Goal: Task Accomplishment & Management: Use online tool/utility

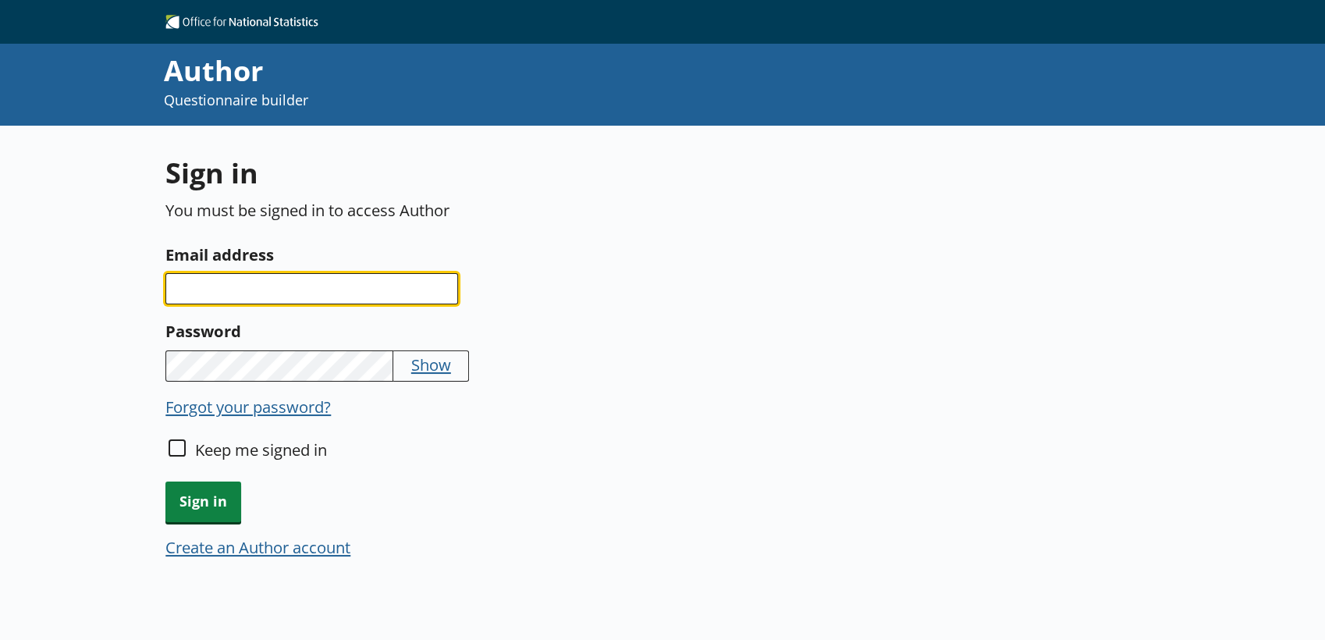
click at [308, 281] on input "Email address" at bounding box center [311, 288] width 293 height 31
type input "[EMAIL_ADDRESS][DOMAIN_NAME]"
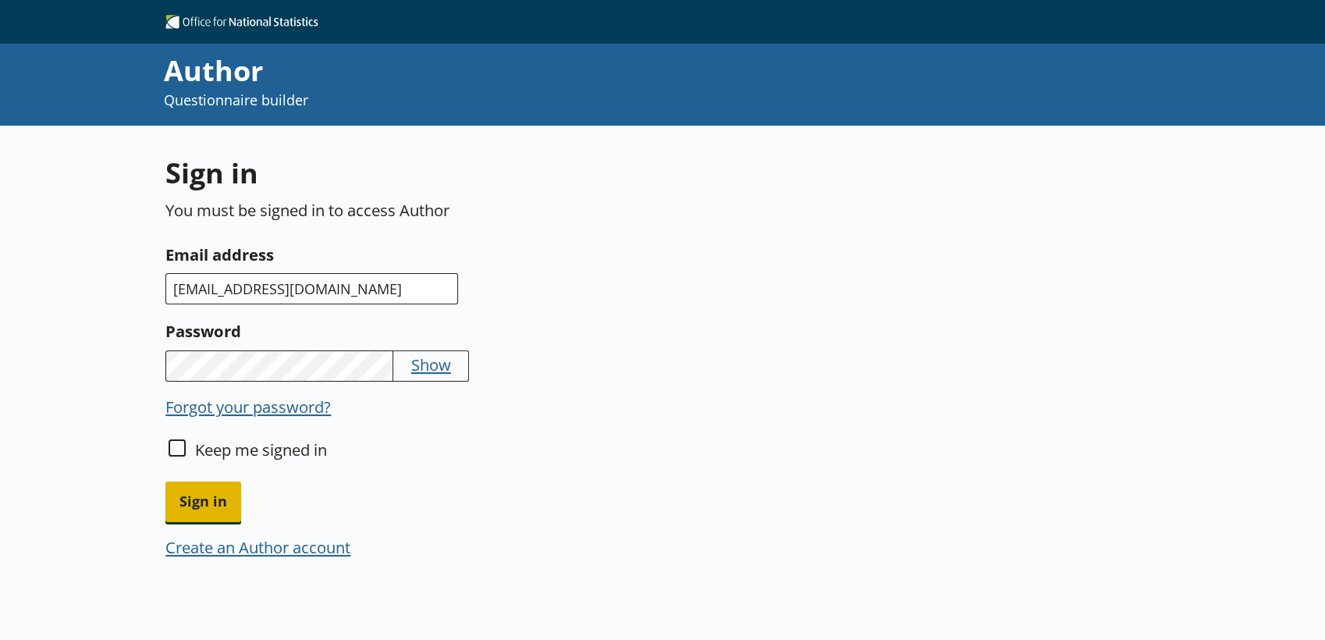
click at [179, 491] on span "Sign in" at bounding box center [203, 502] width 76 height 40
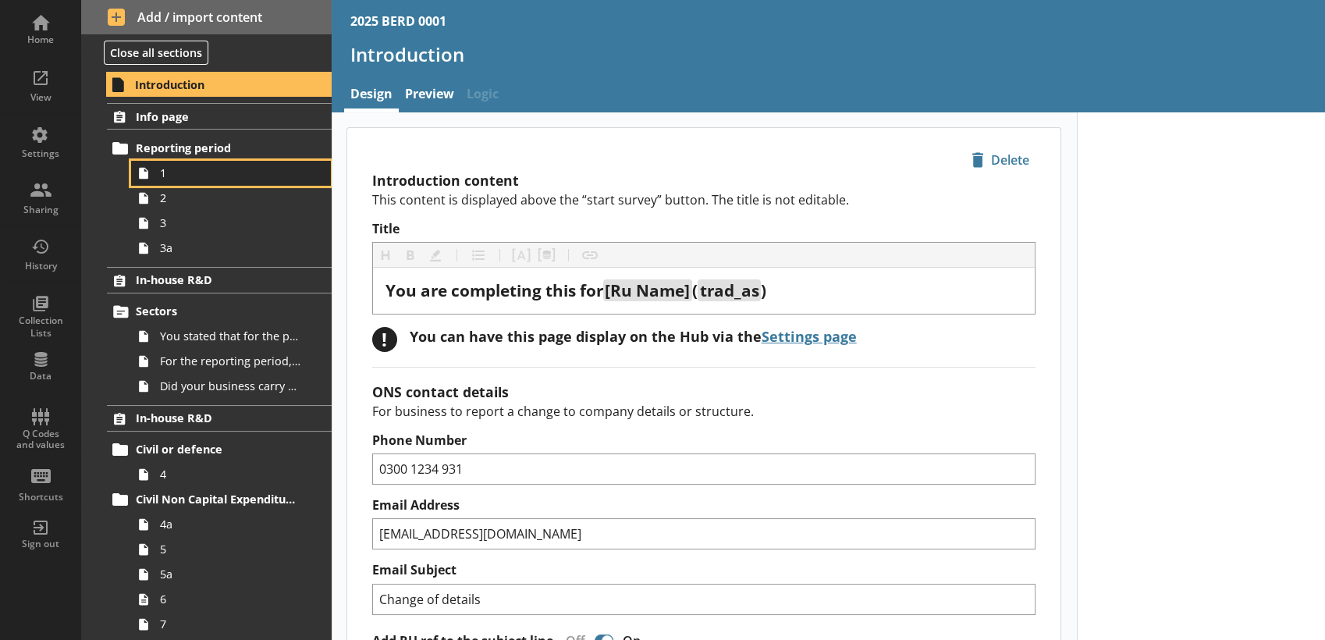
click at [194, 178] on span "1" at bounding box center [231, 172] width 142 height 15
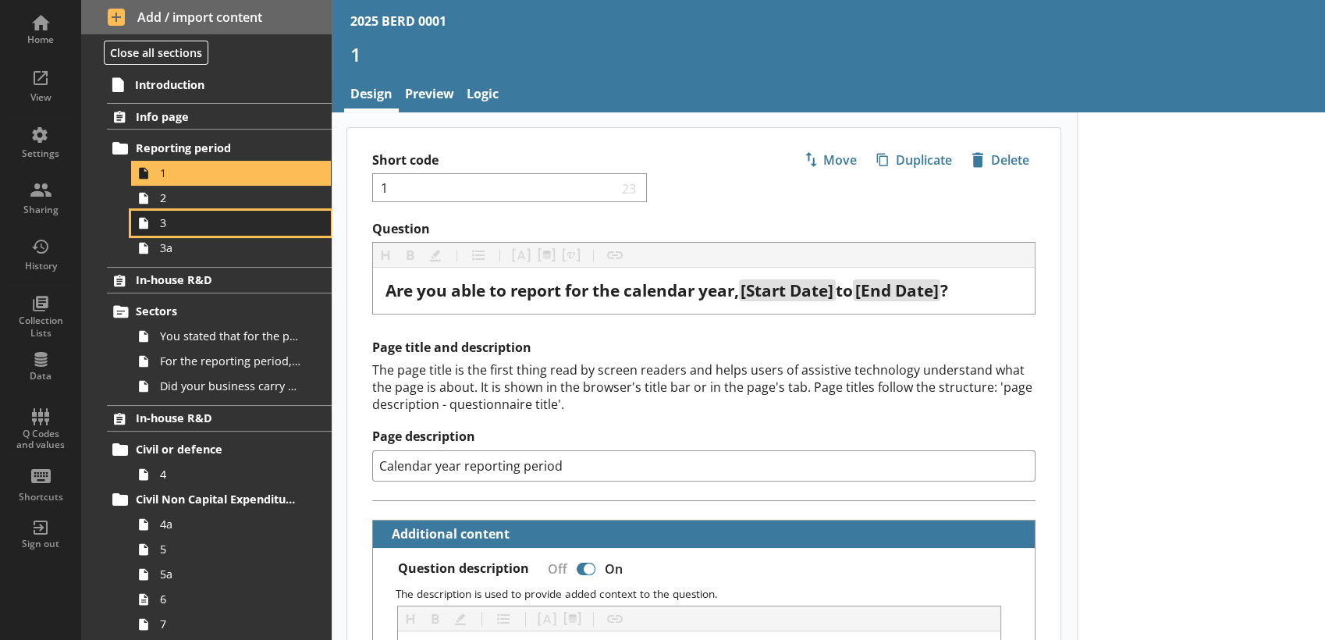
click at [208, 216] on span "3" at bounding box center [231, 222] width 142 height 15
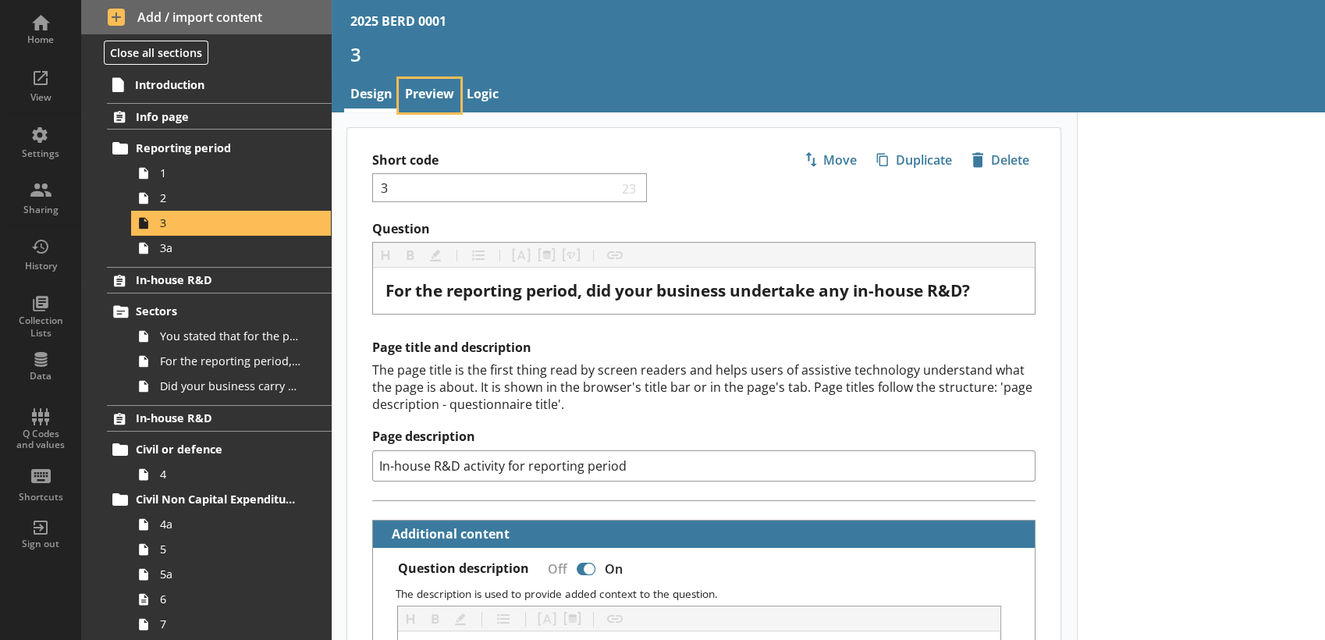
click at [428, 104] on link "Preview" at bounding box center [430, 96] width 62 height 34
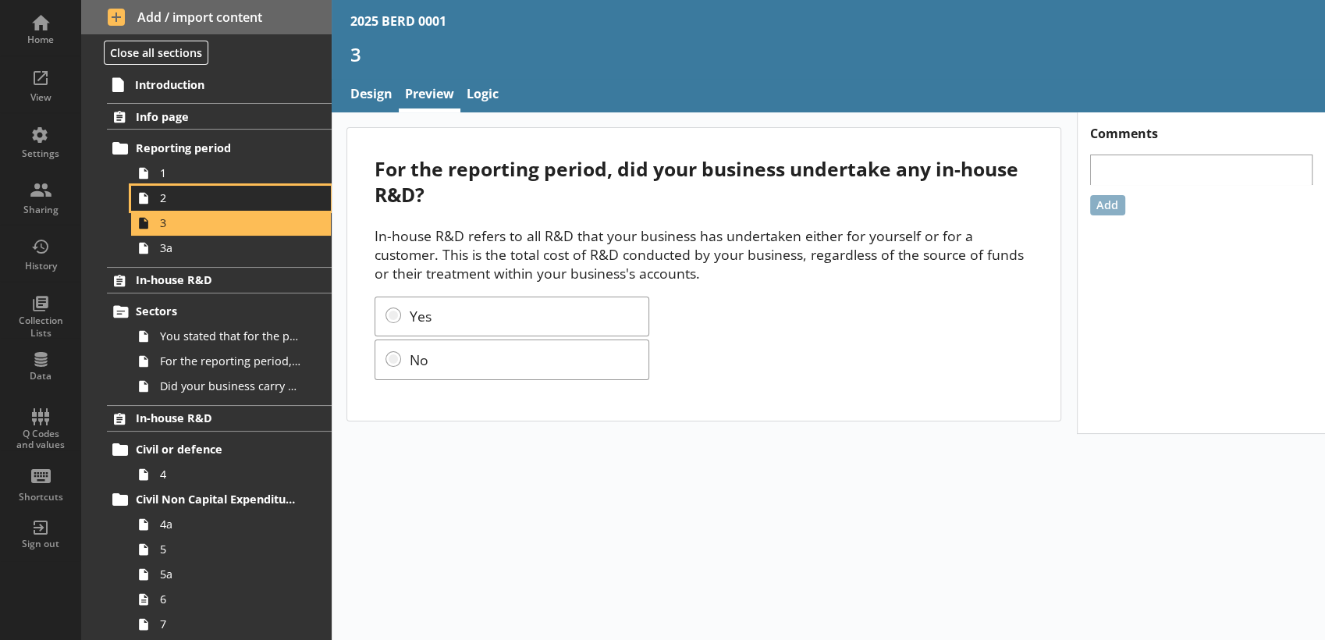
click at [204, 199] on span "2" at bounding box center [231, 197] width 142 height 15
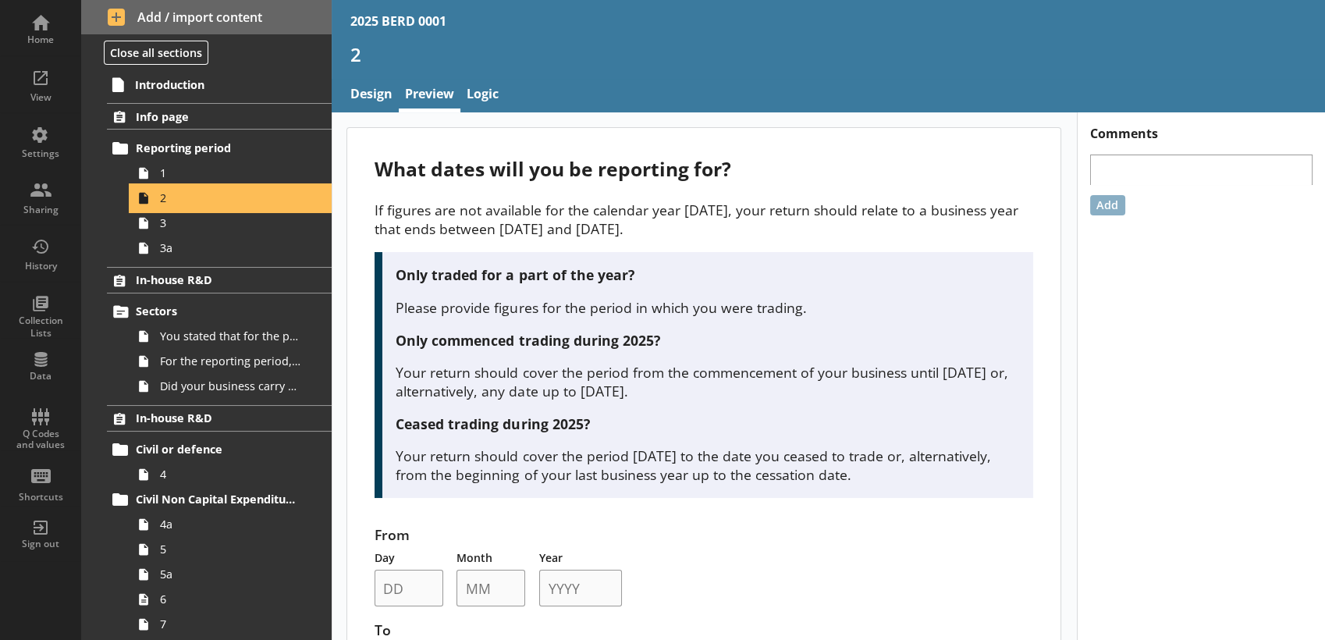
scroll to position [114, 0]
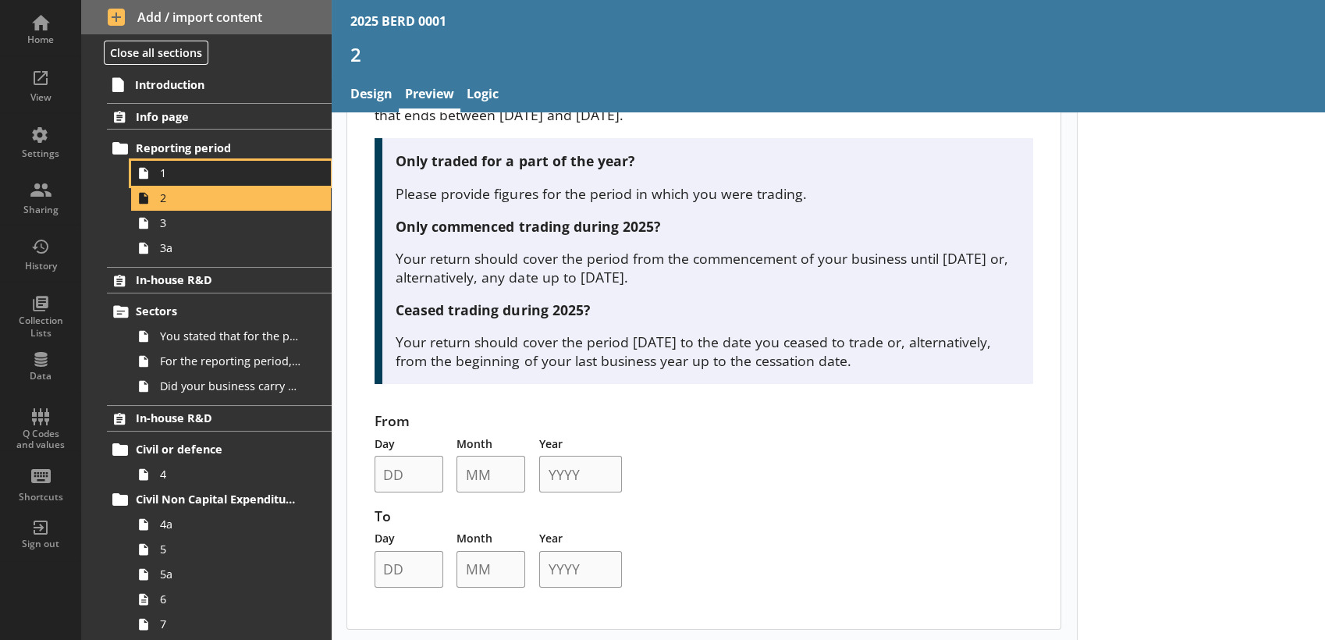
click at [183, 181] on link "1" at bounding box center [231, 173] width 200 height 25
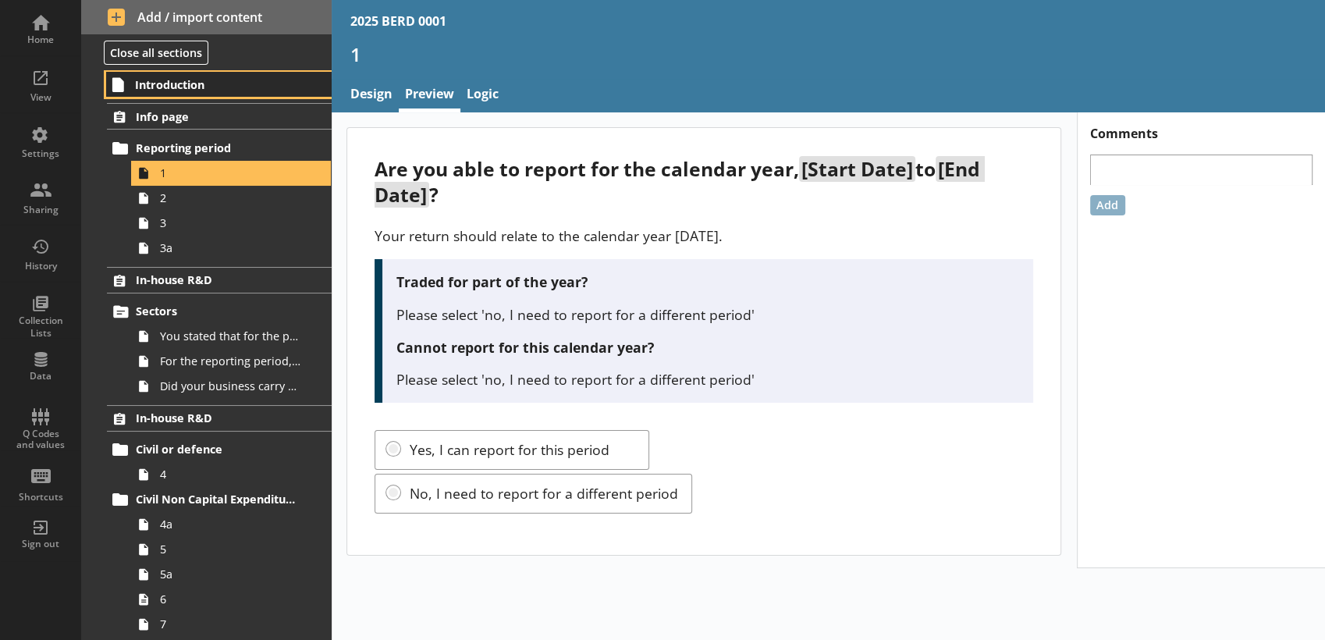
click at [162, 95] on link "Introduction" at bounding box center [219, 84] width 226 height 25
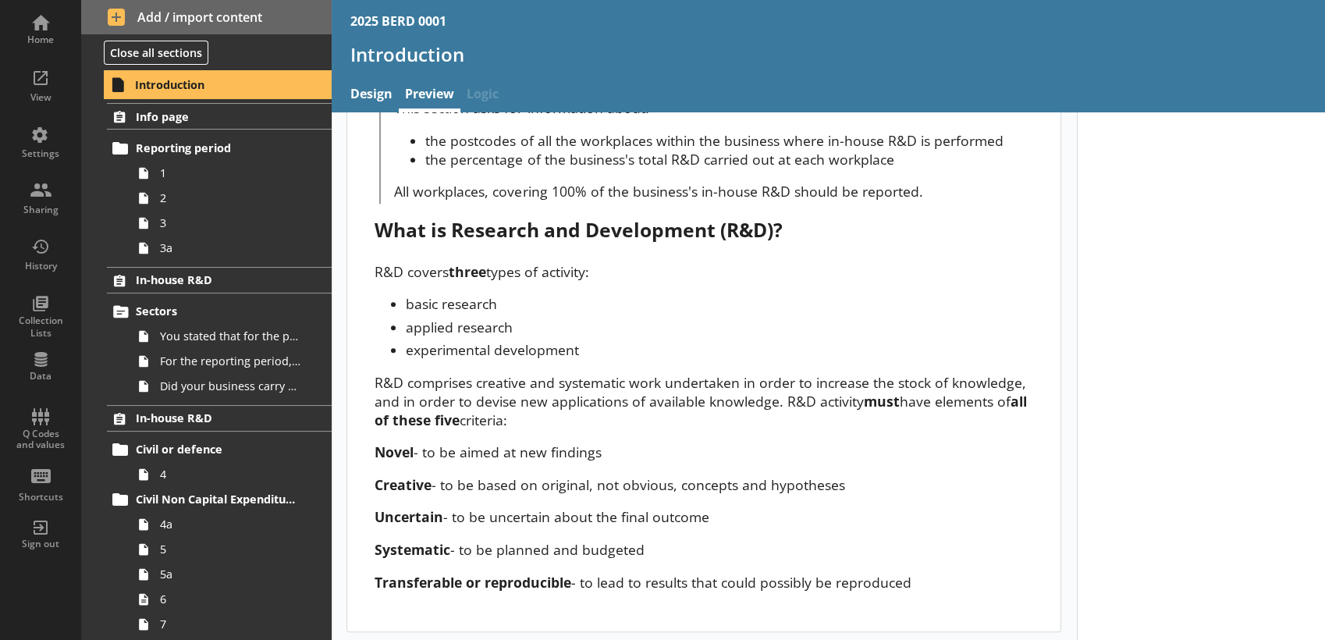
scroll to position [1296, 0]
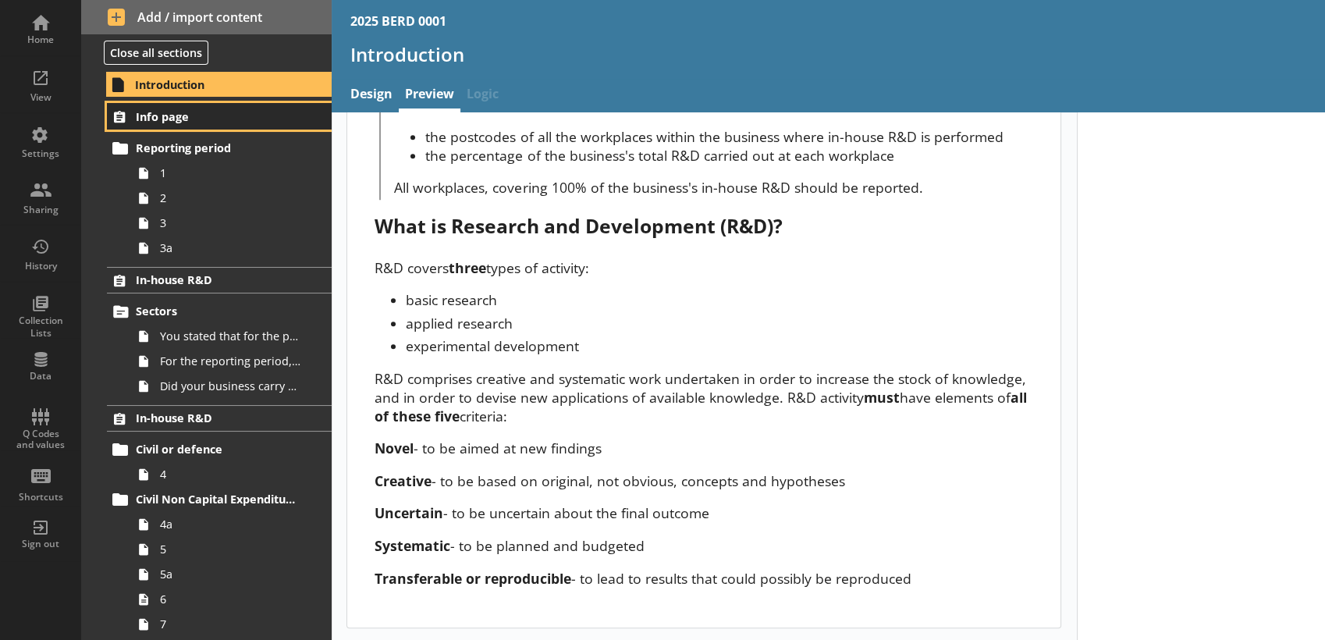
click at [196, 126] on link "Info page" at bounding box center [219, 116] width 224 height 27
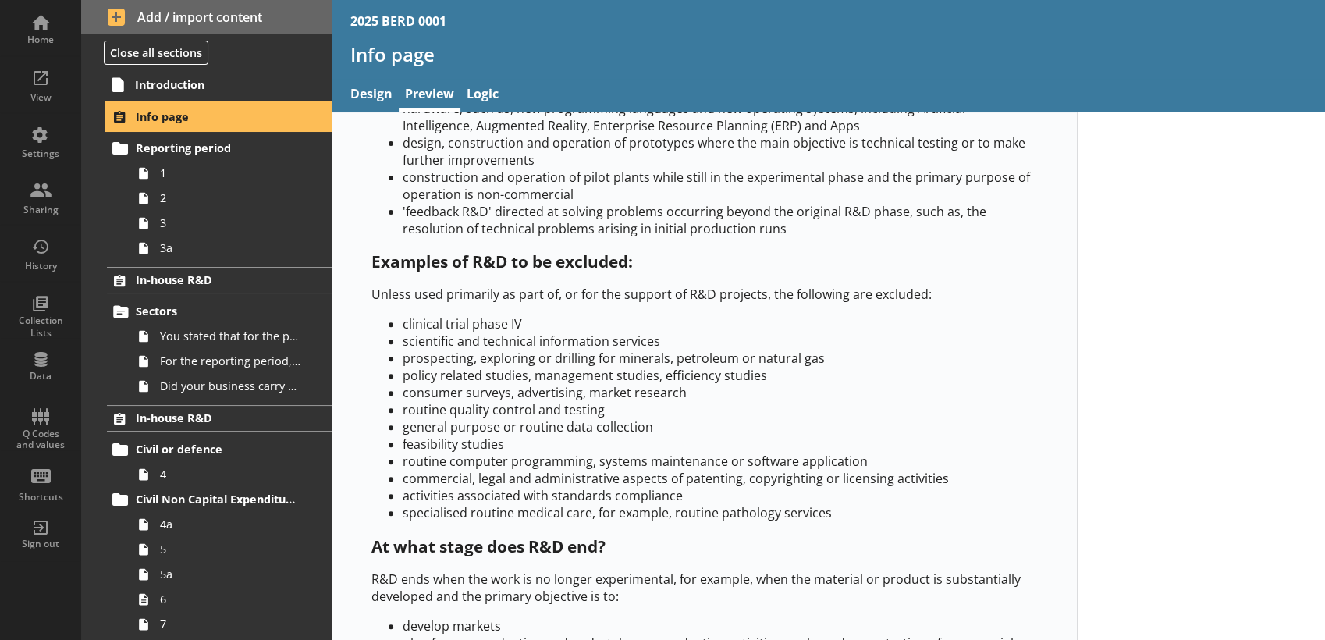
scroll to position [920, 0]
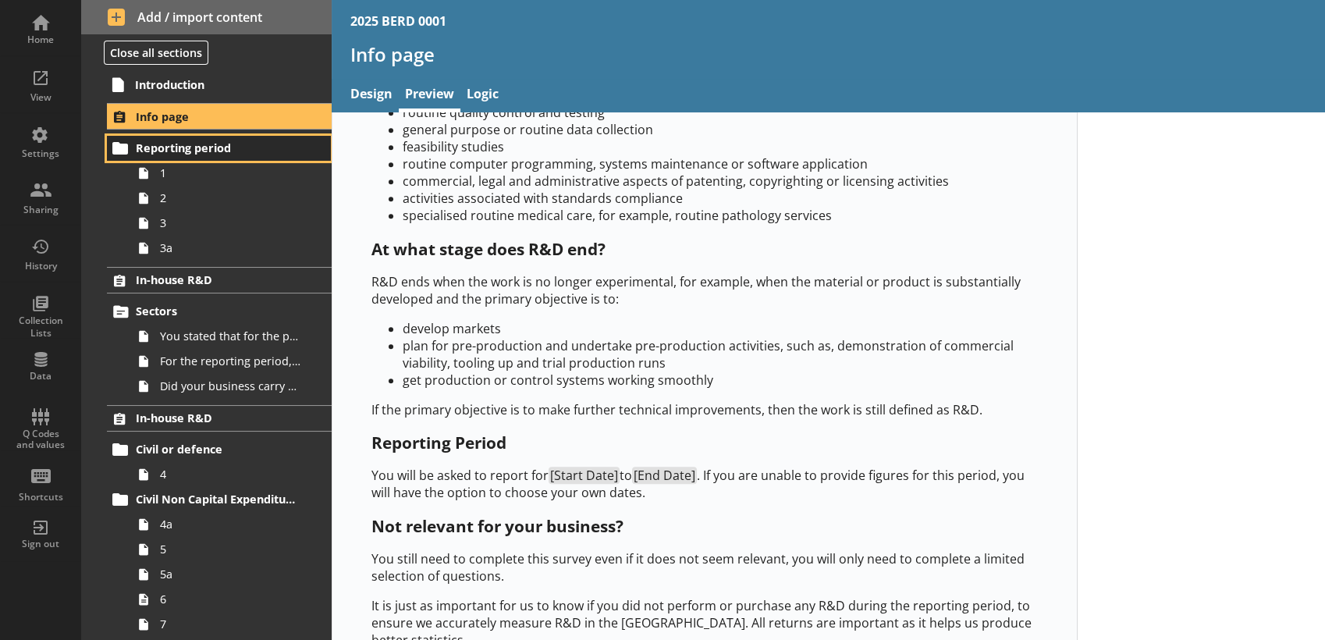
click at [194, 152] on span "Reporting period" at bounding box center [216, 147] width 160 height 15
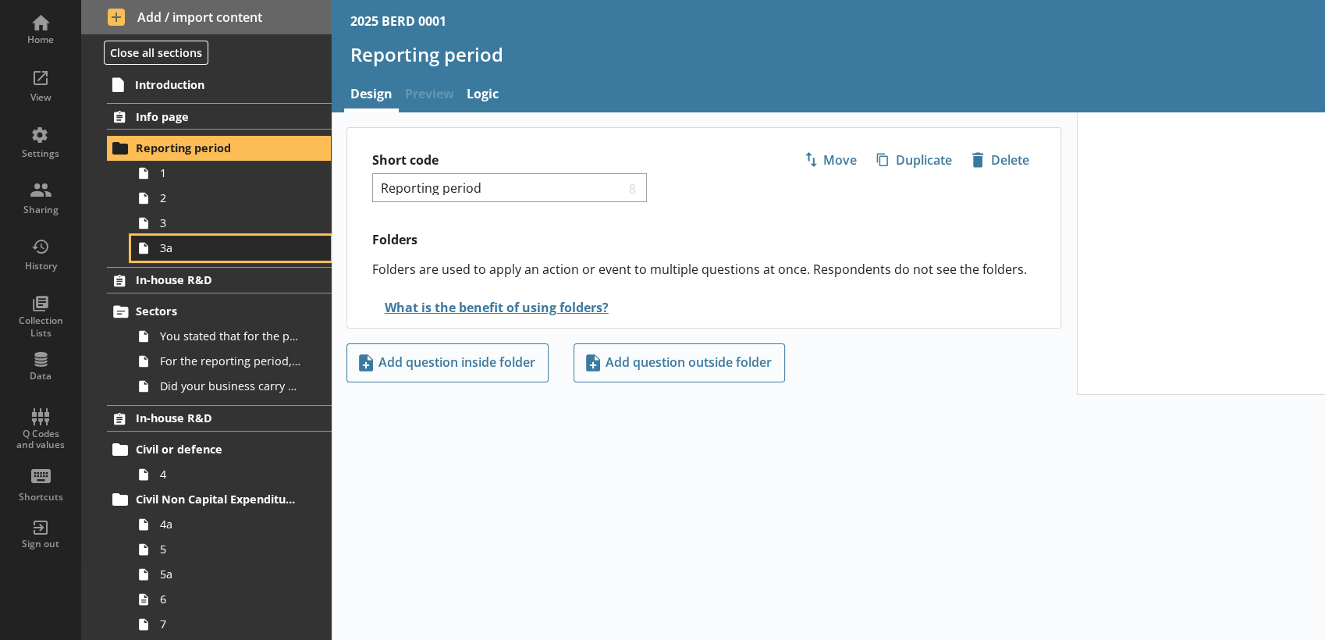
click at [231, 251] on span "3a" at bounding box center [231, 247] width 142 height 15
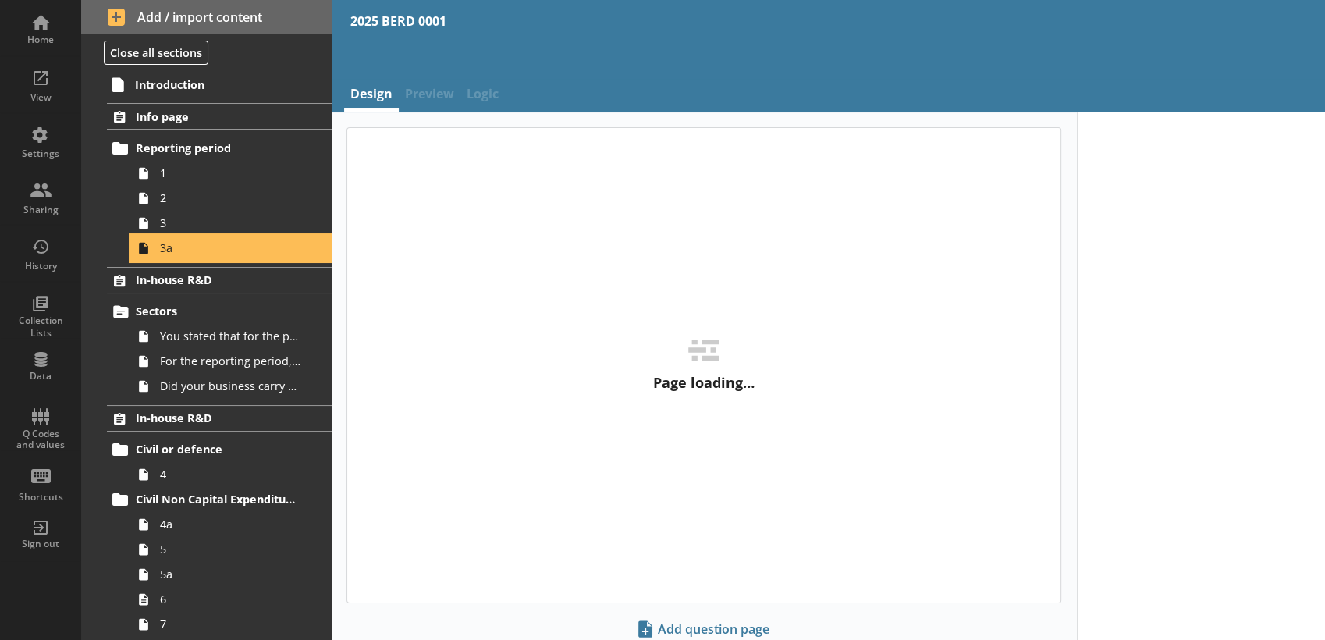
type textarea "x"
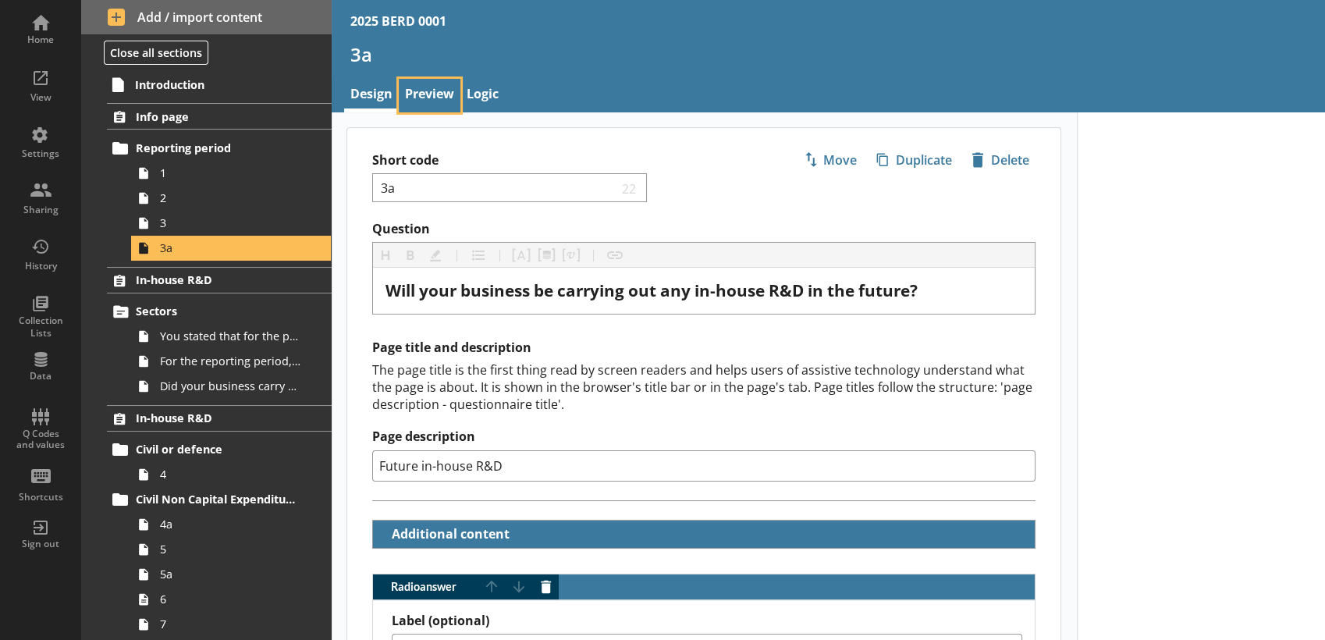
click at [421, 106] on link "Preview" at bounding box center [430, 96] width 62 height 34
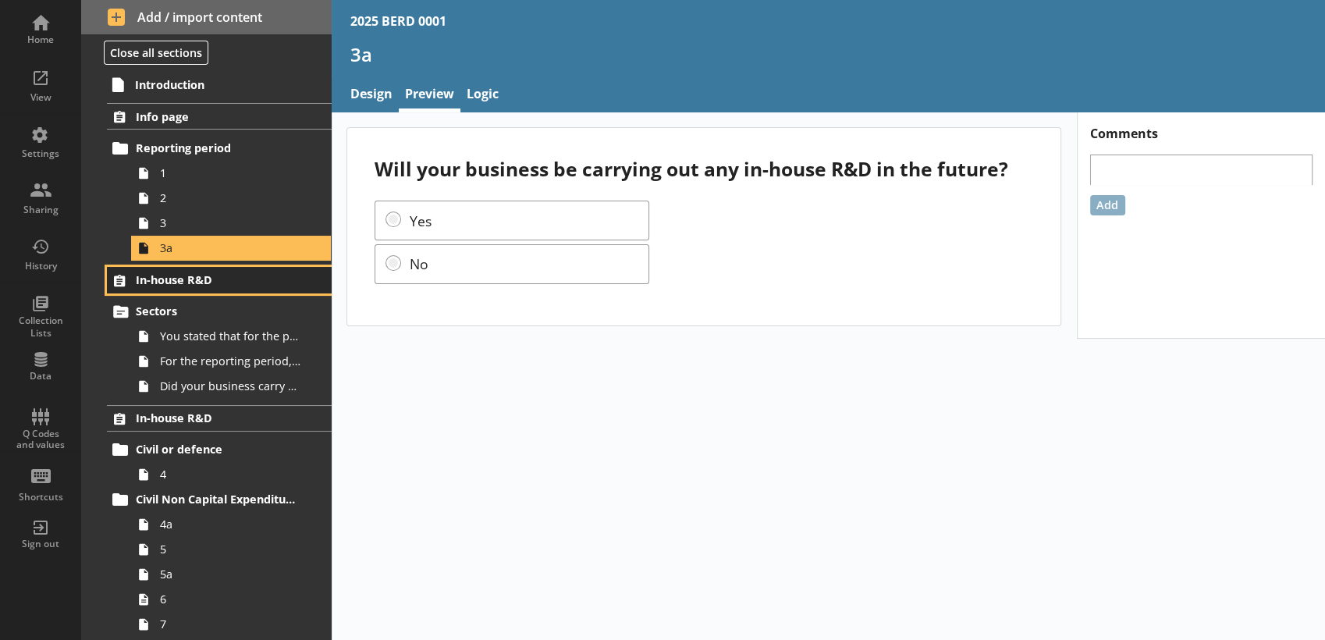
click at [244, 290] on link "In-house R&D" at bounding box center [219, 280] width 224 height 27
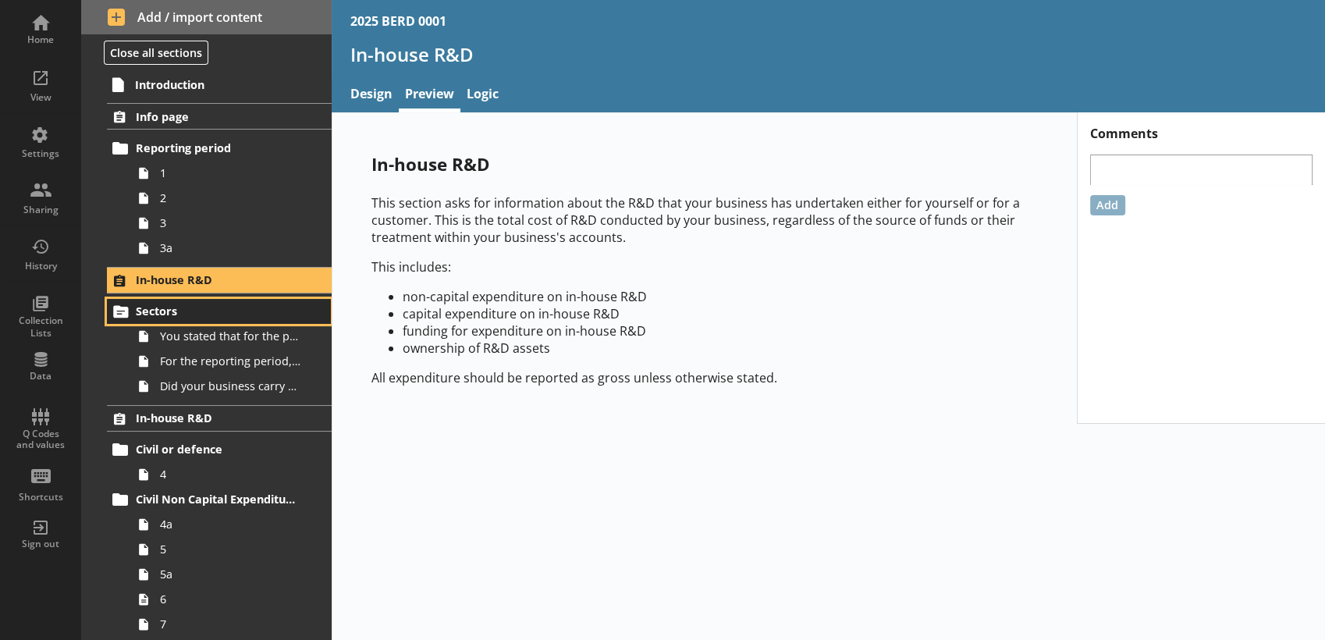
click at [175, 315] on span "Sectors" at bounding box center [216, 311] width 160 height 15
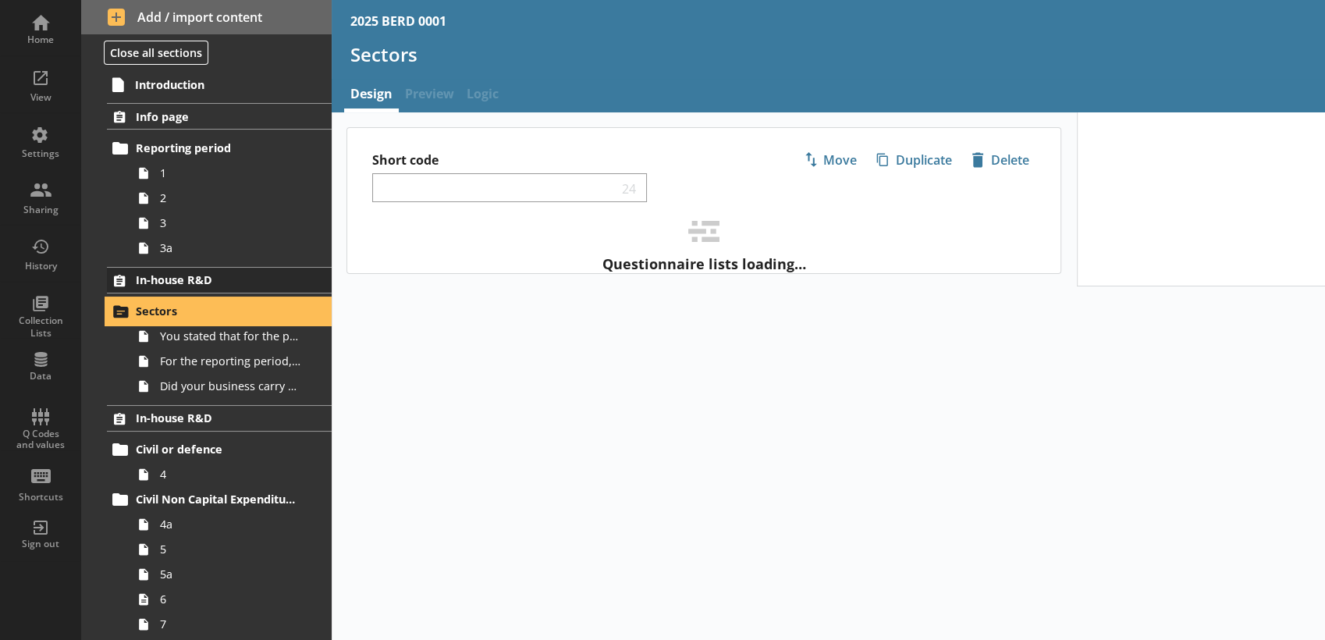
select select "ed5aa05f-910f-4662-9fcf-e405abfe6d58"
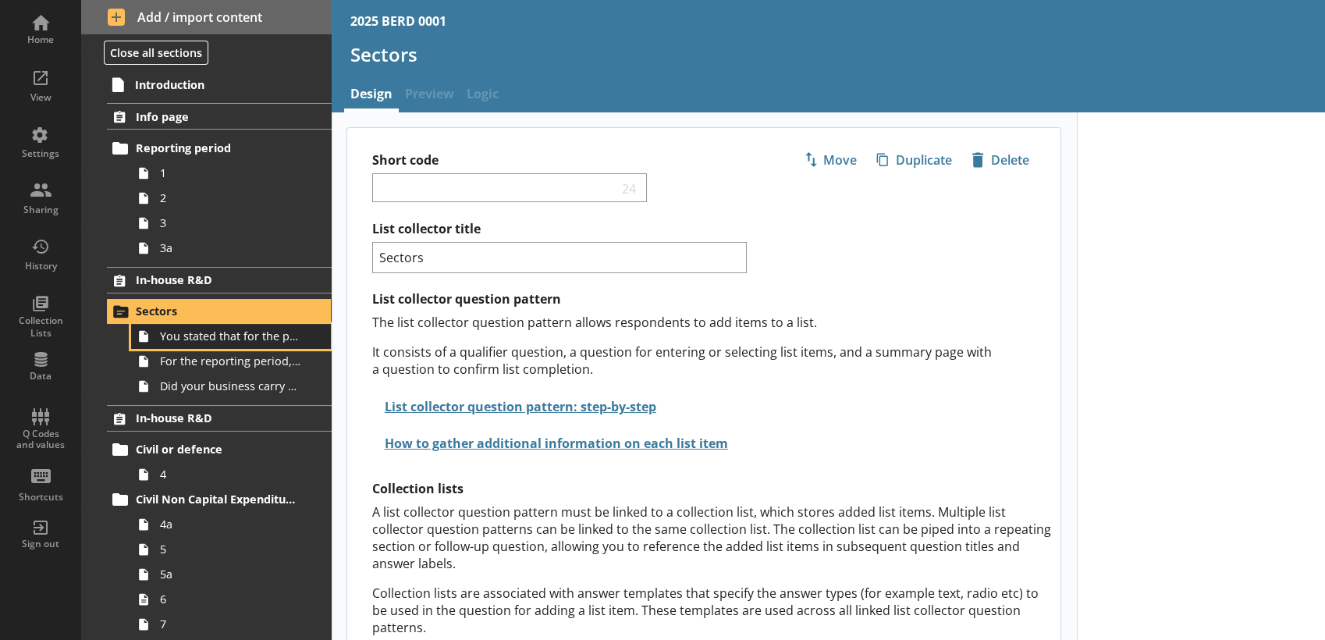
click at [194, 334] on span "You stated that for the period [From] to [To], [Ru Name] carried out in-house R…" at bounding box center [231, 336] width 142 height 15
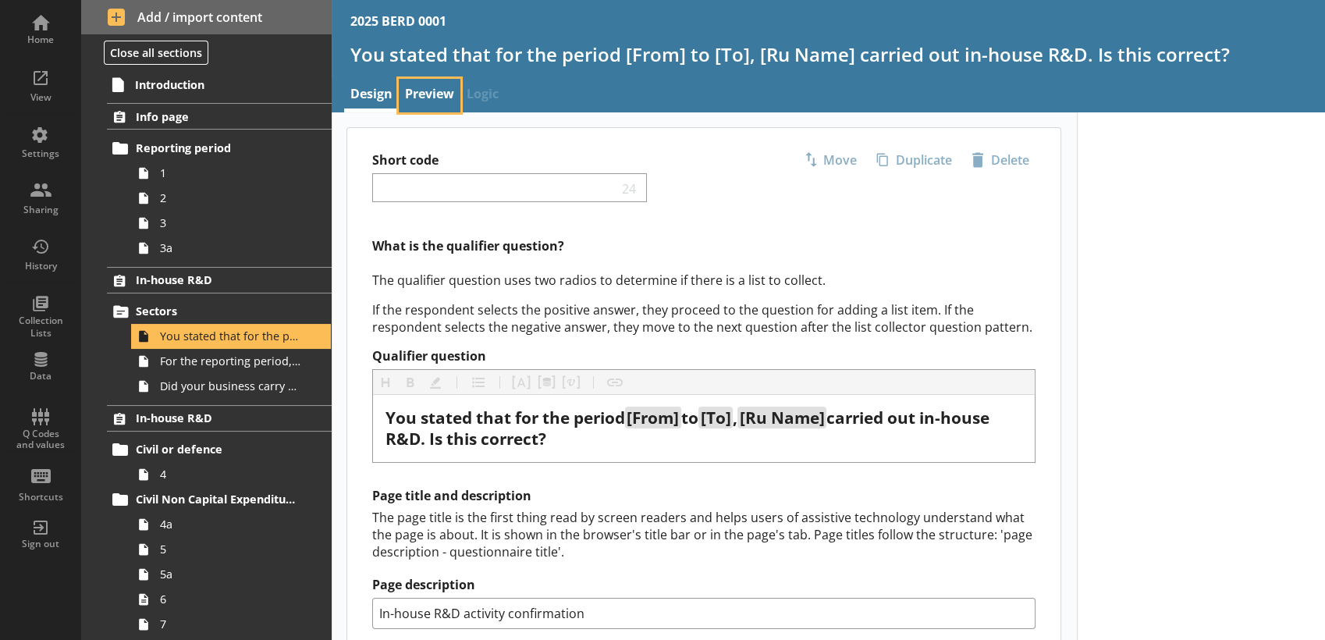
click at [414, 105] on link "Preview" at bounding box center [430, 96] width 62 height 34
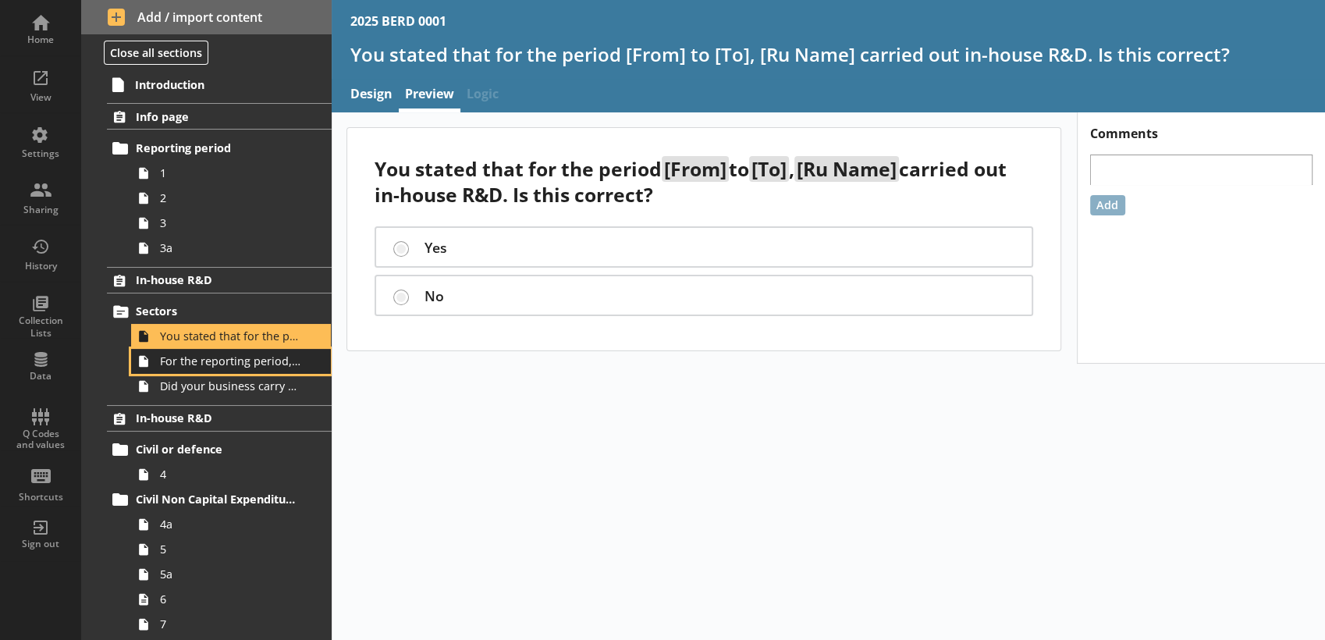
click at [178, 361] on span "For the reporting period, for which of the following product codes has your bus…" at bounding box center [231, 361] width 142 height 15
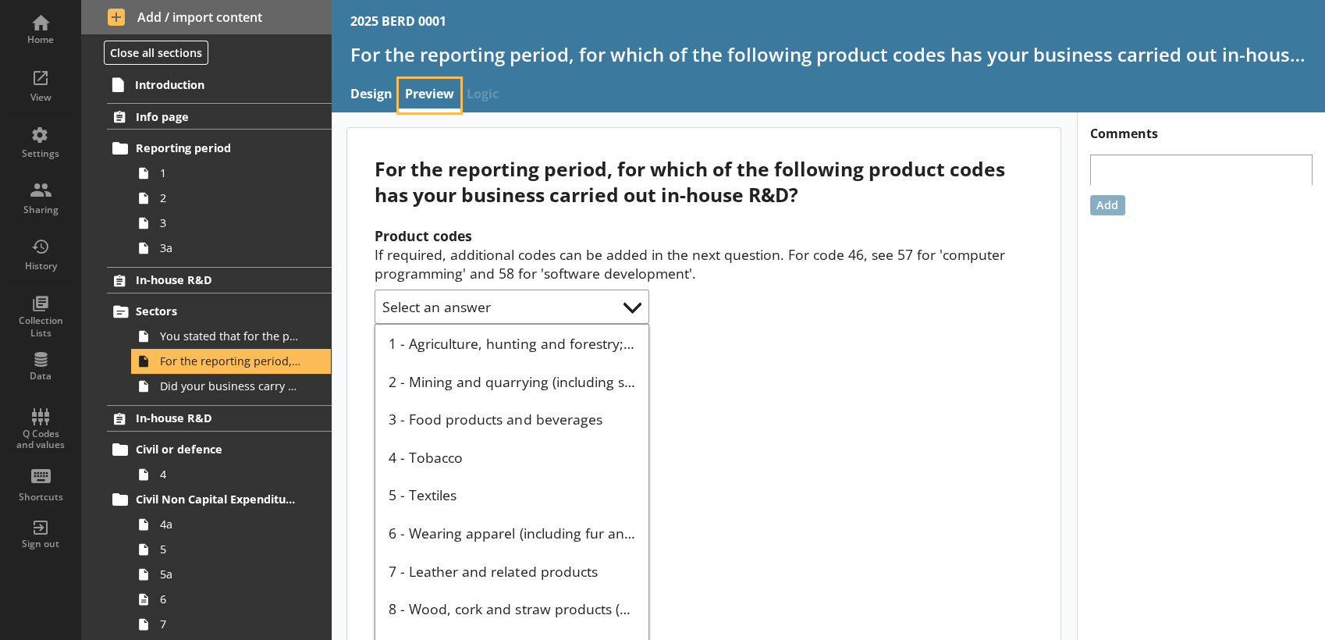
click at [448, 100] on link "Preview" at bounding box center [430, 96] width 62 height 34
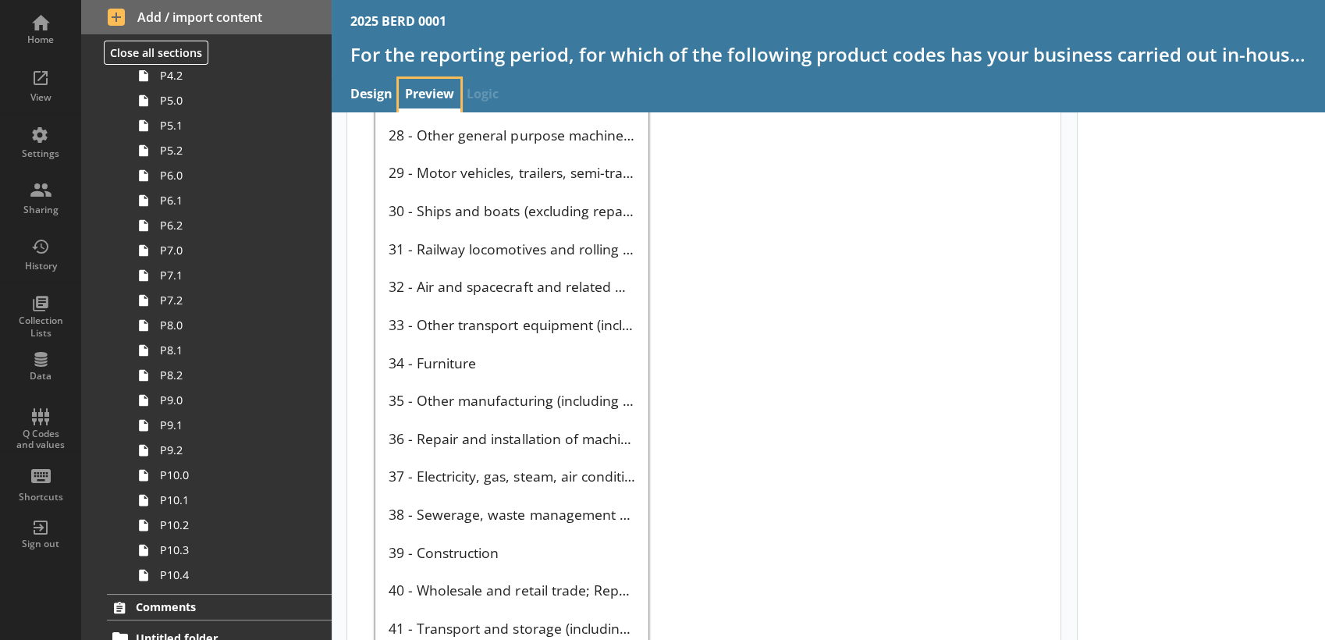
scroll to position [2797, 0]
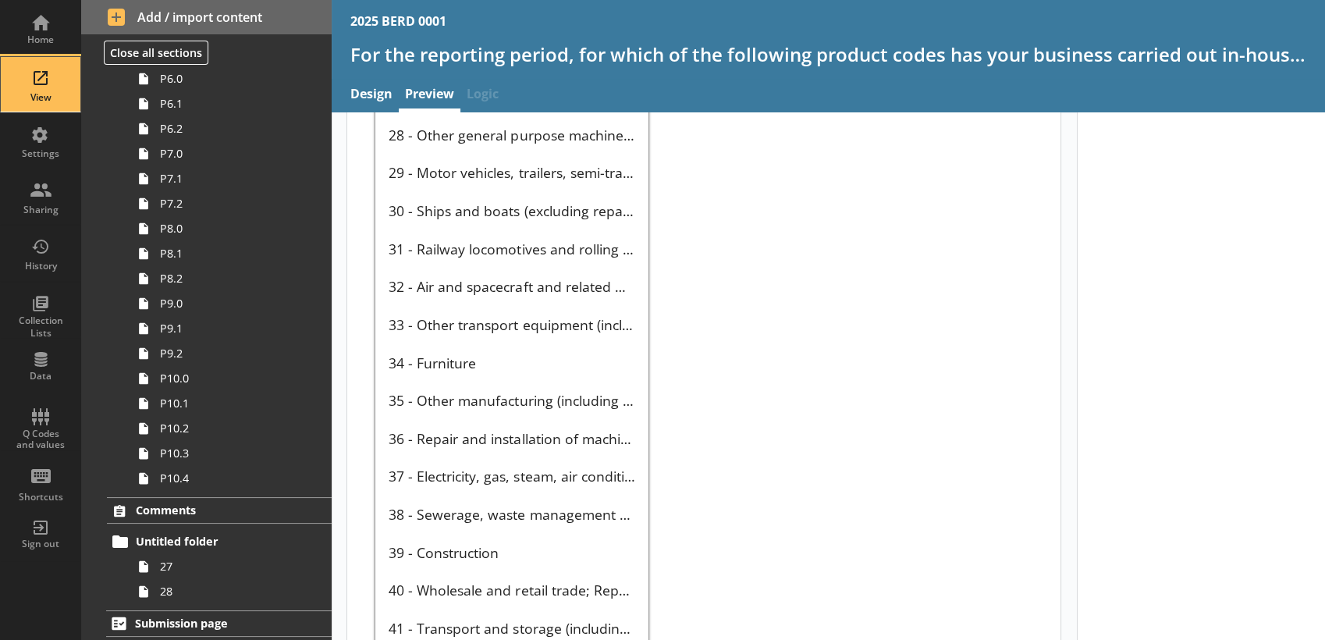
click at [55, 91] on div "View" at bounding box center [40, 97] width 55 height 12
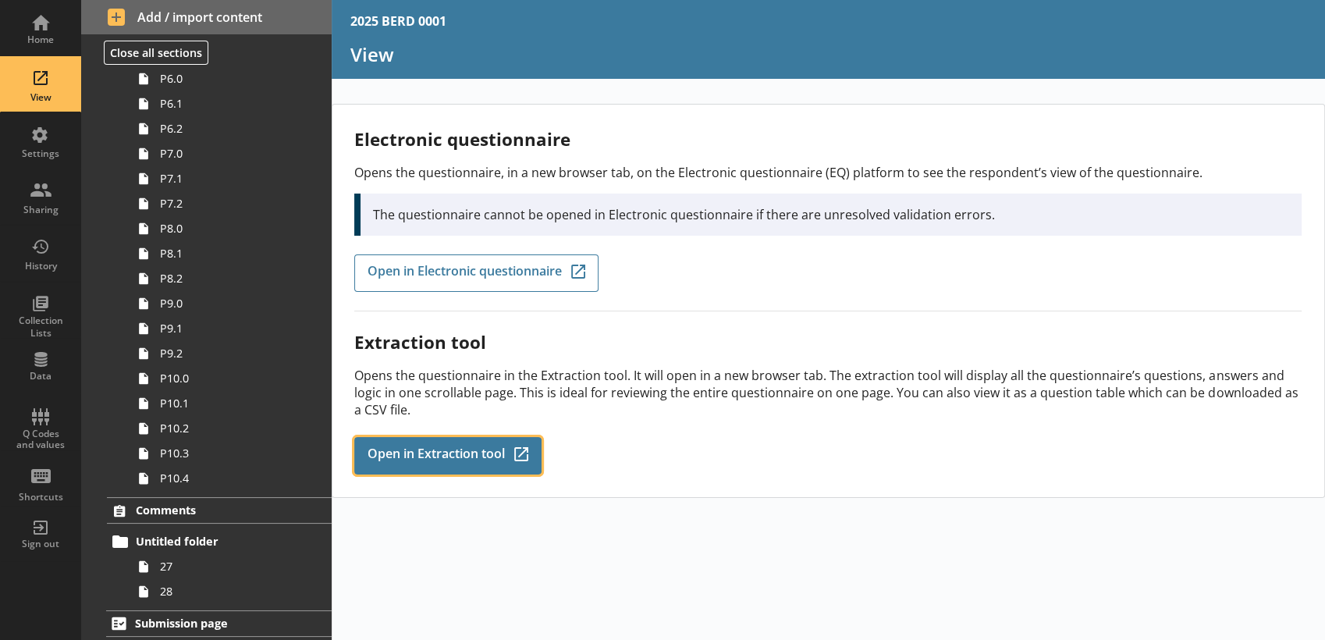
click at [450, 447] on span "Open in Extraction tool" at bounding box center [436, 455] width 137 height 17
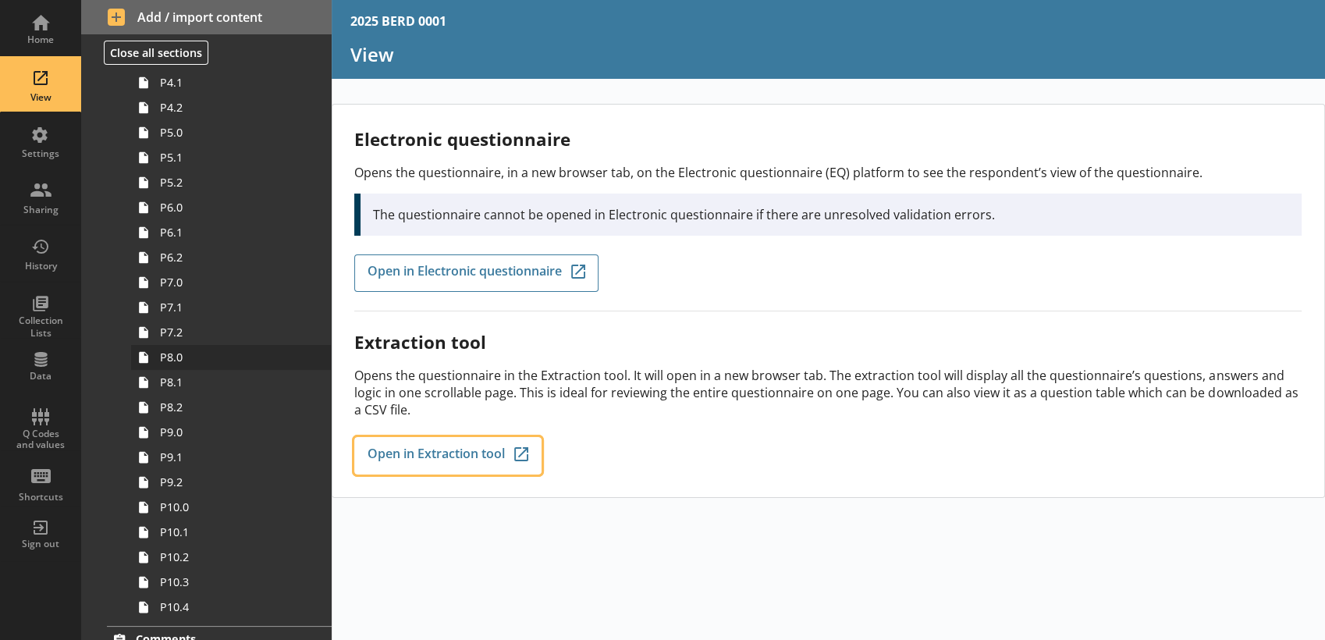
scroll to position [2645, 0]
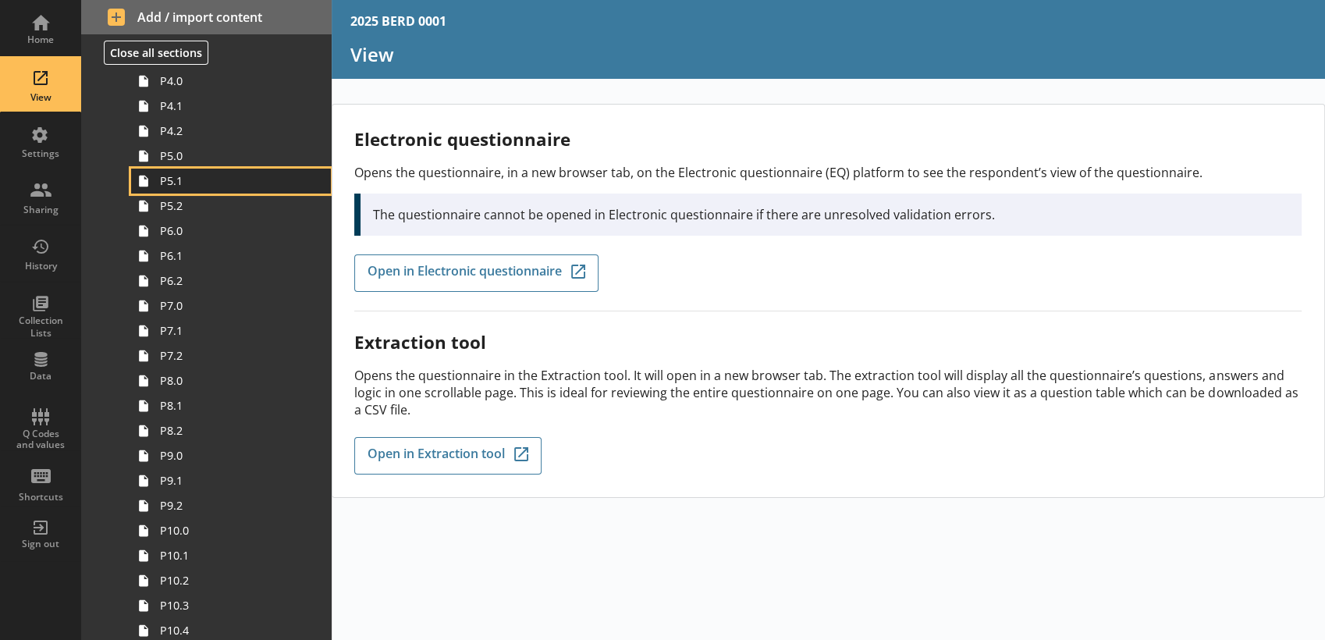
click at [219, 190] on link "P5.1" at bounding box center [231, 181] width 200 height 25
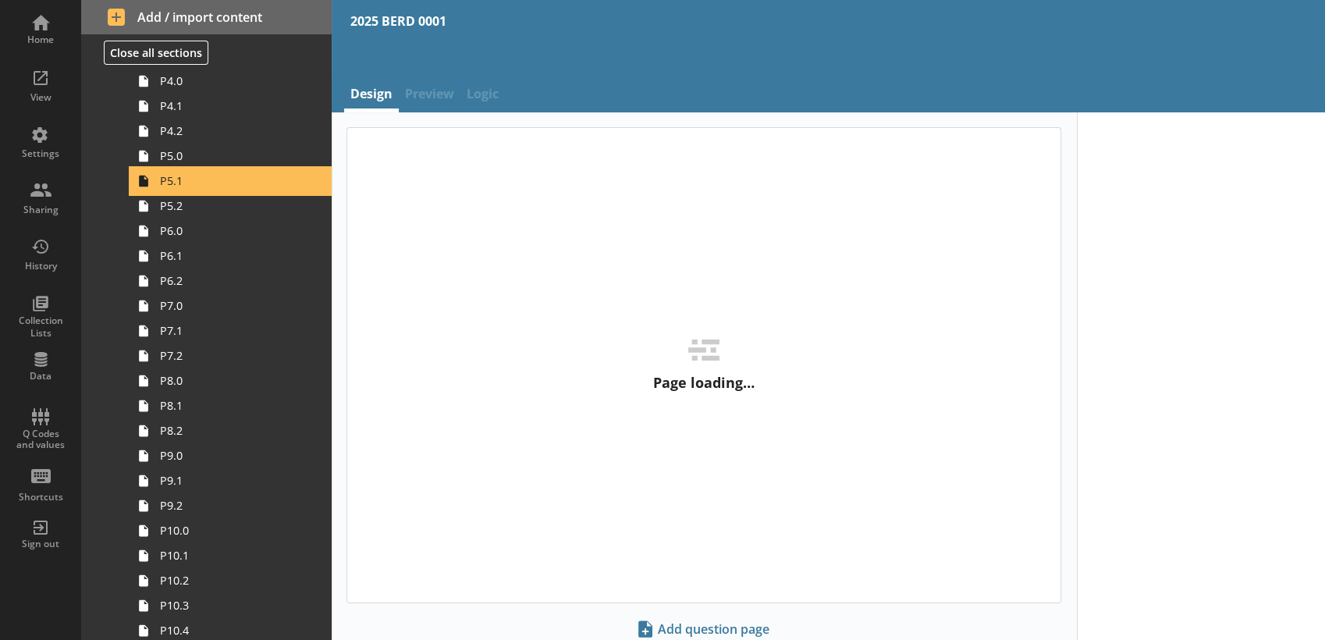
type textarea "x"
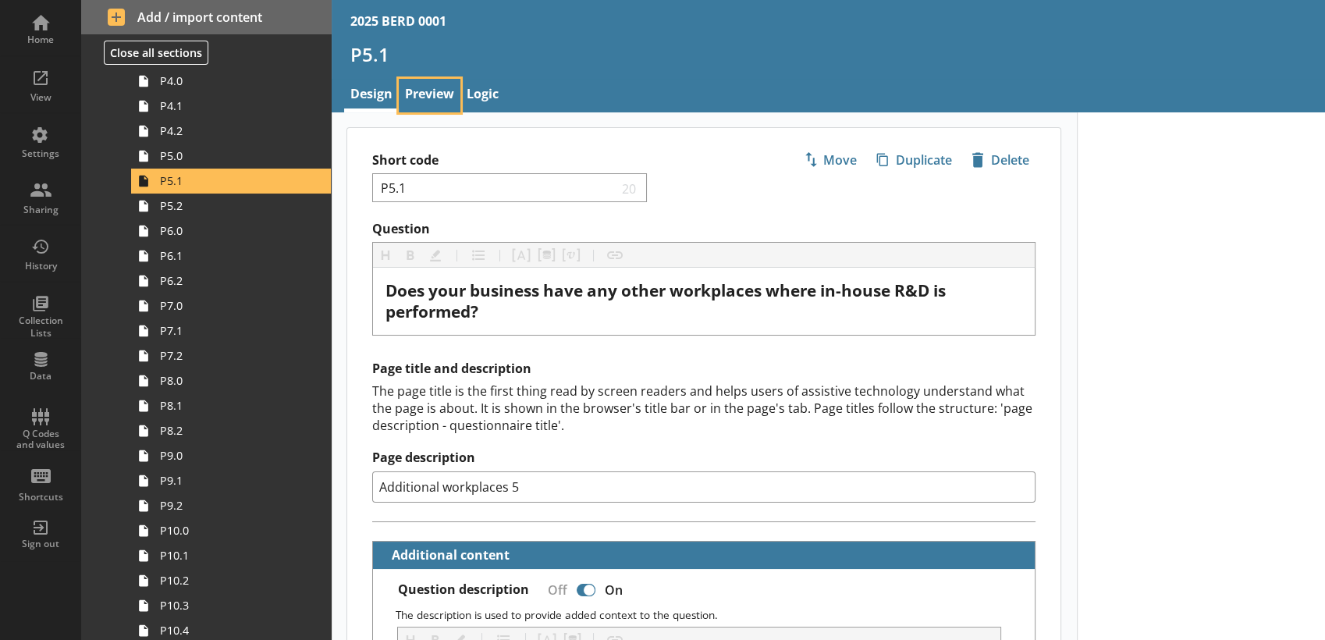
click at [433, 87] on link "Preview" at bounding box center [430, 96] width 62 height 34
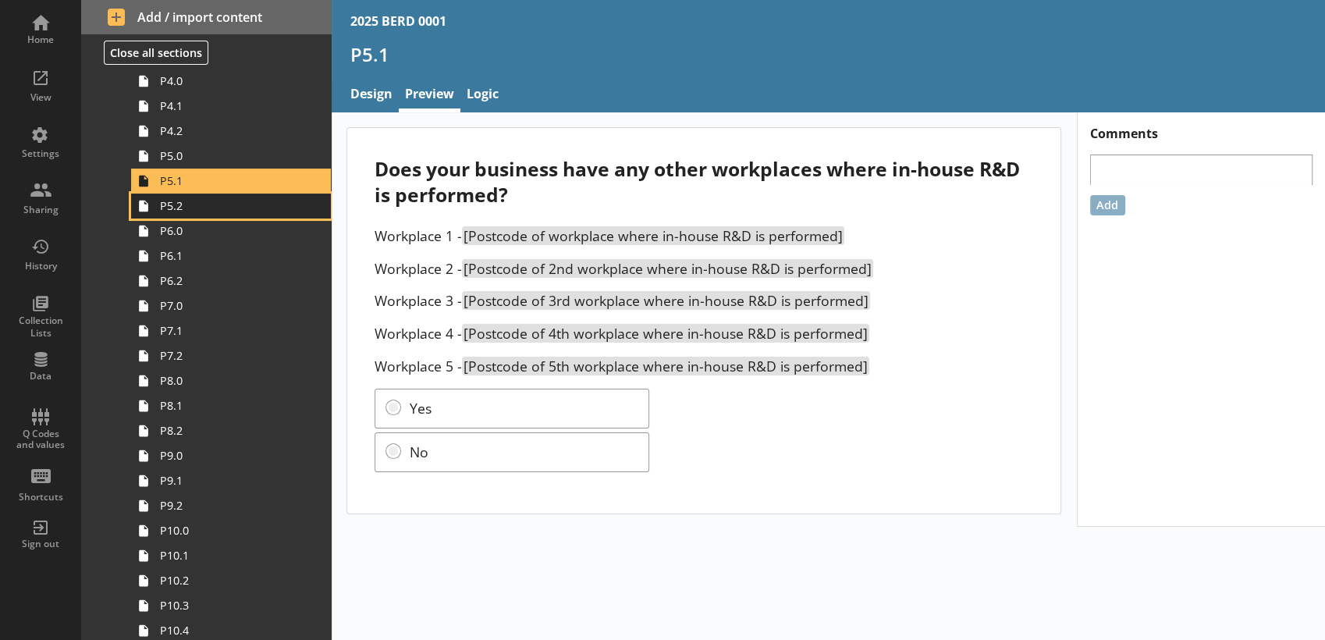
click at [238, 211] on span "P5.2" at bounding box center [231, 205] width 142 height 15
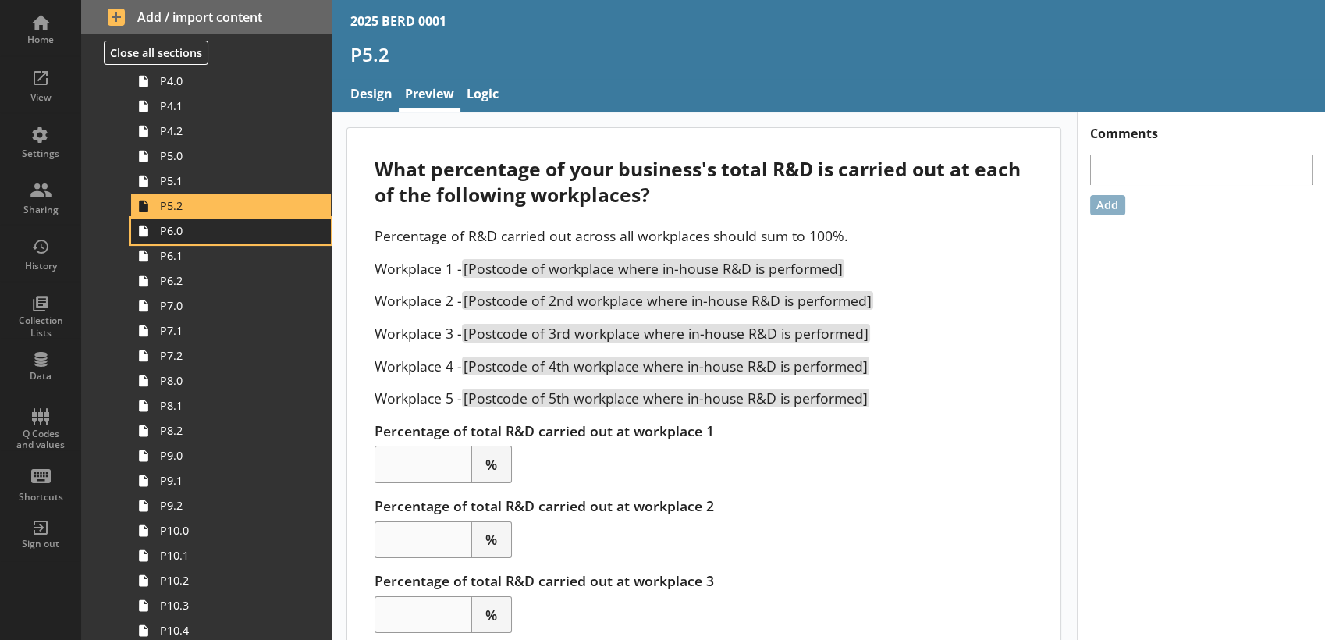
click at [216, 236] on span "P6.0" at bounding box center [231, 230] width 142 height 15
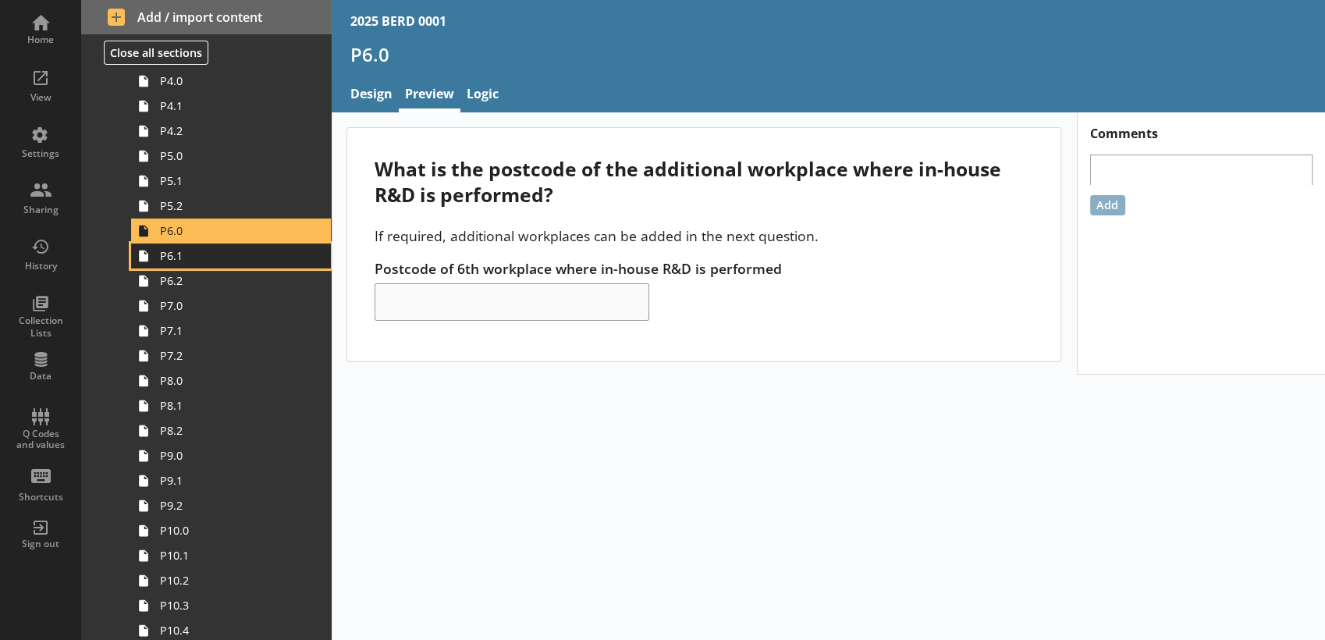
click at [222, 250] on span "P6.1" at bounding box center [231, 255] width 142 height 15
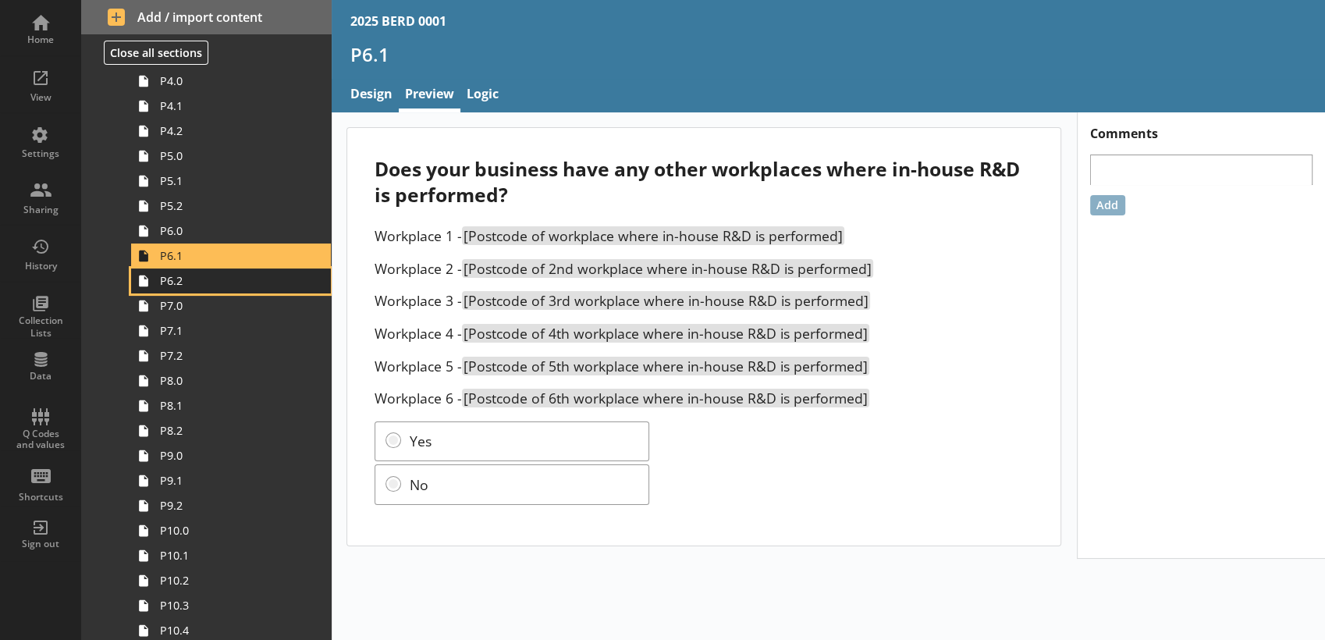
click at [233, 273] on span "P6.2" at bounding box center [231, 280] width 142 height 15
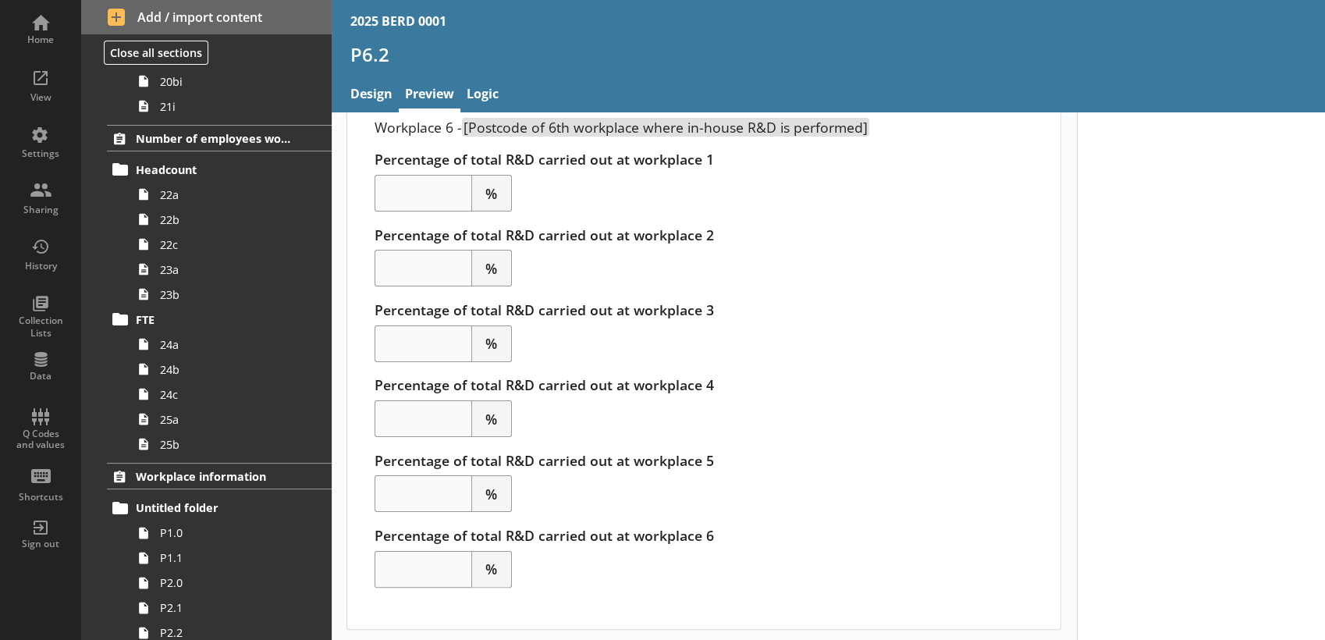
scroll to position [1993, 0]
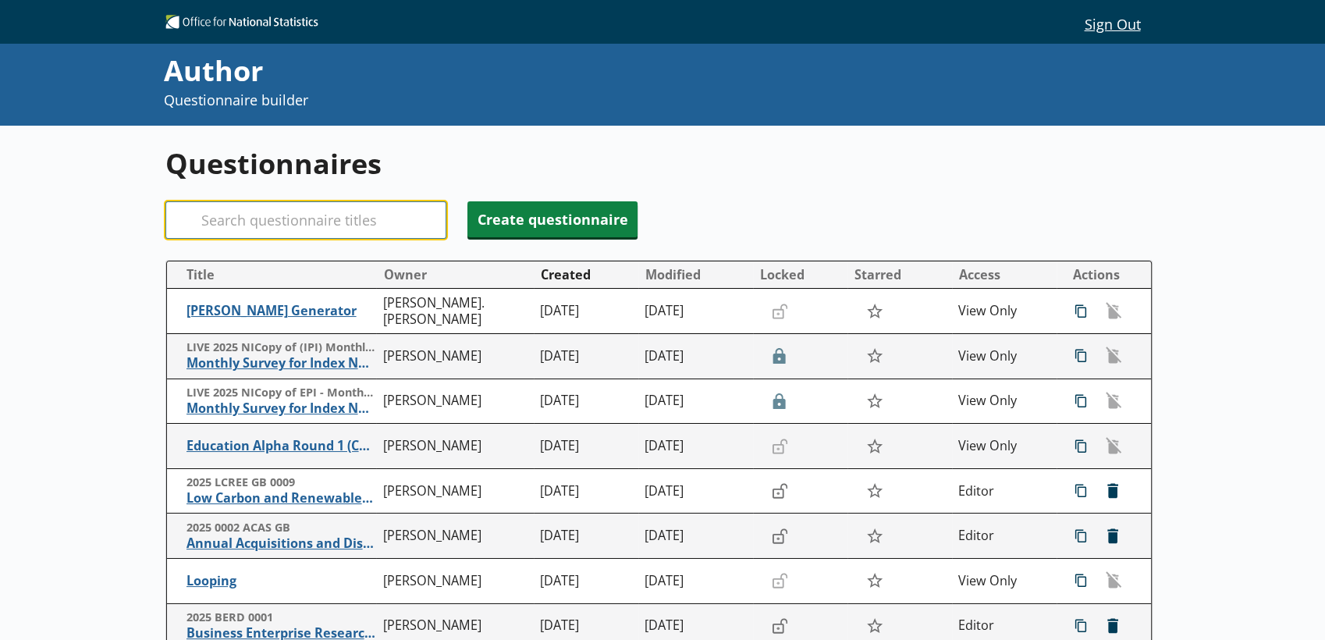
click at [341, 210] on input "Search" at bounding box center [305, 219] width 281 height 37
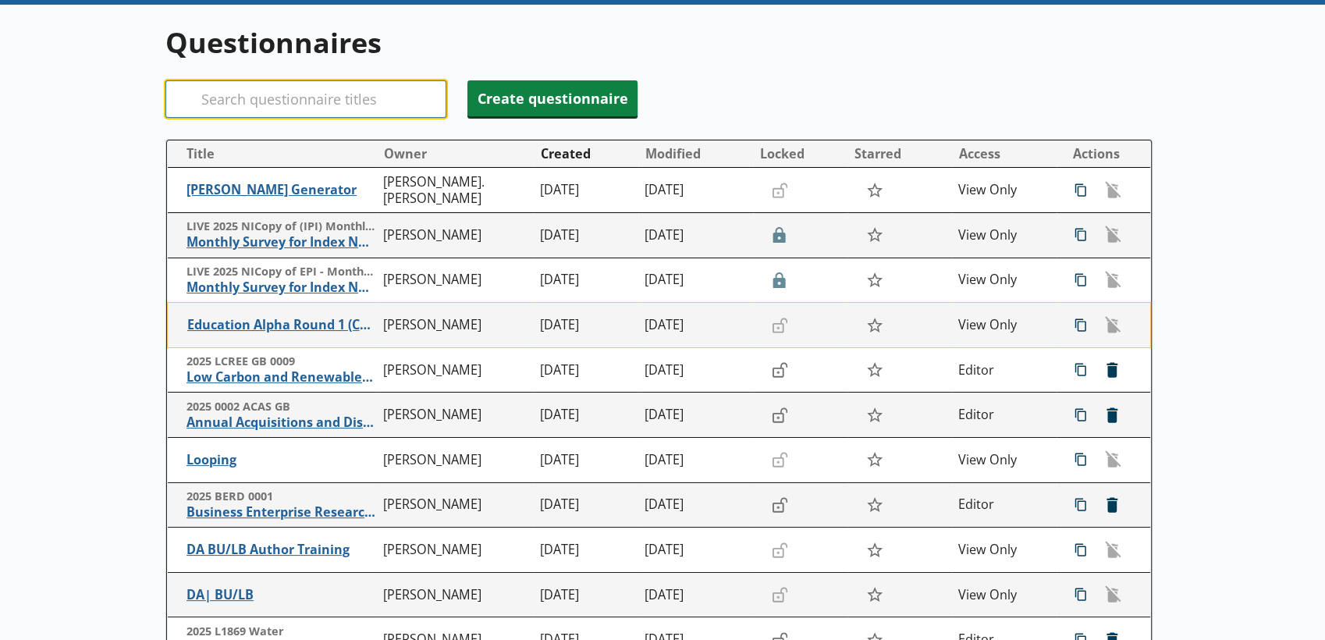
scroll to position [136, 0]
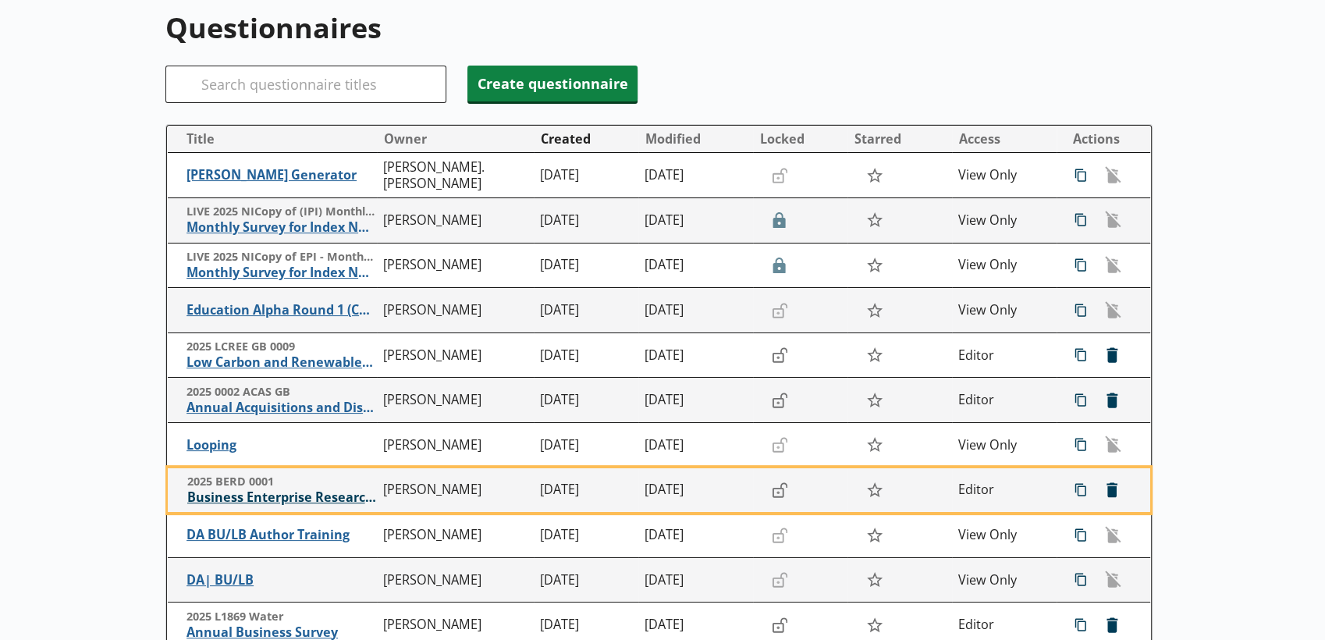
click at [308, 503] on span "Business Enterprise Research and Development" at bounding box center [281, 497] width 189 height 16
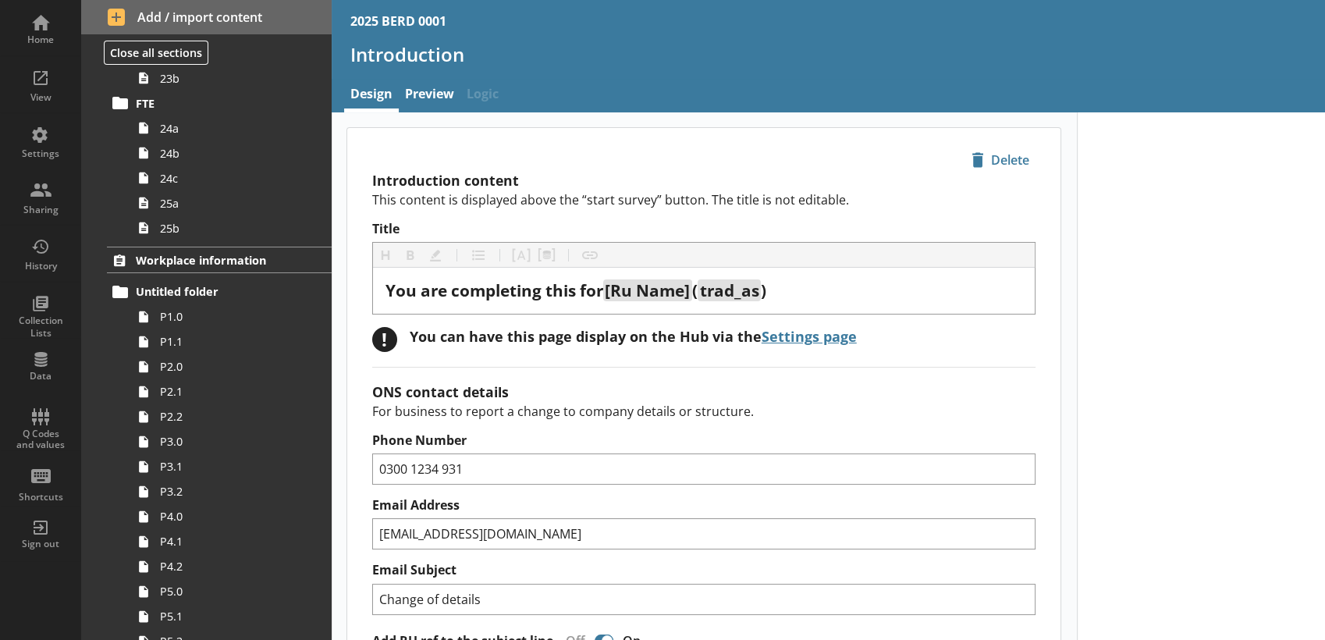
scroll to position [2222, 0]
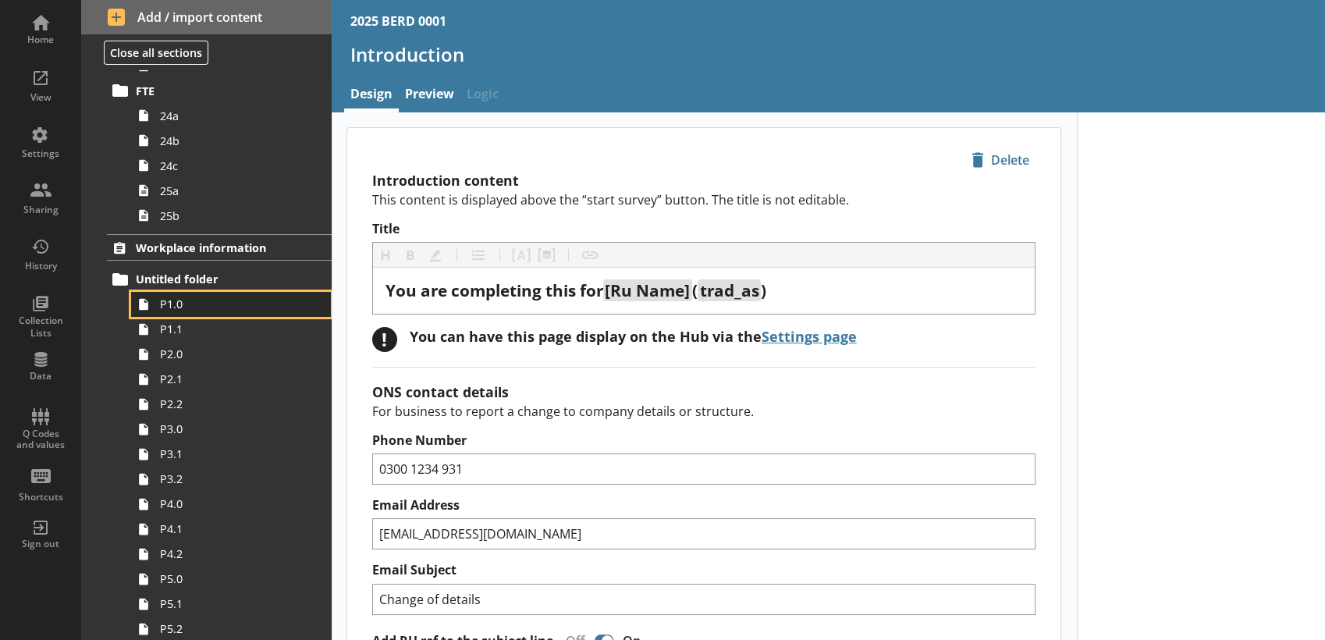
click at [205, 303] on span "P1.0" at bounding box center [231, 304] width 142 height 15
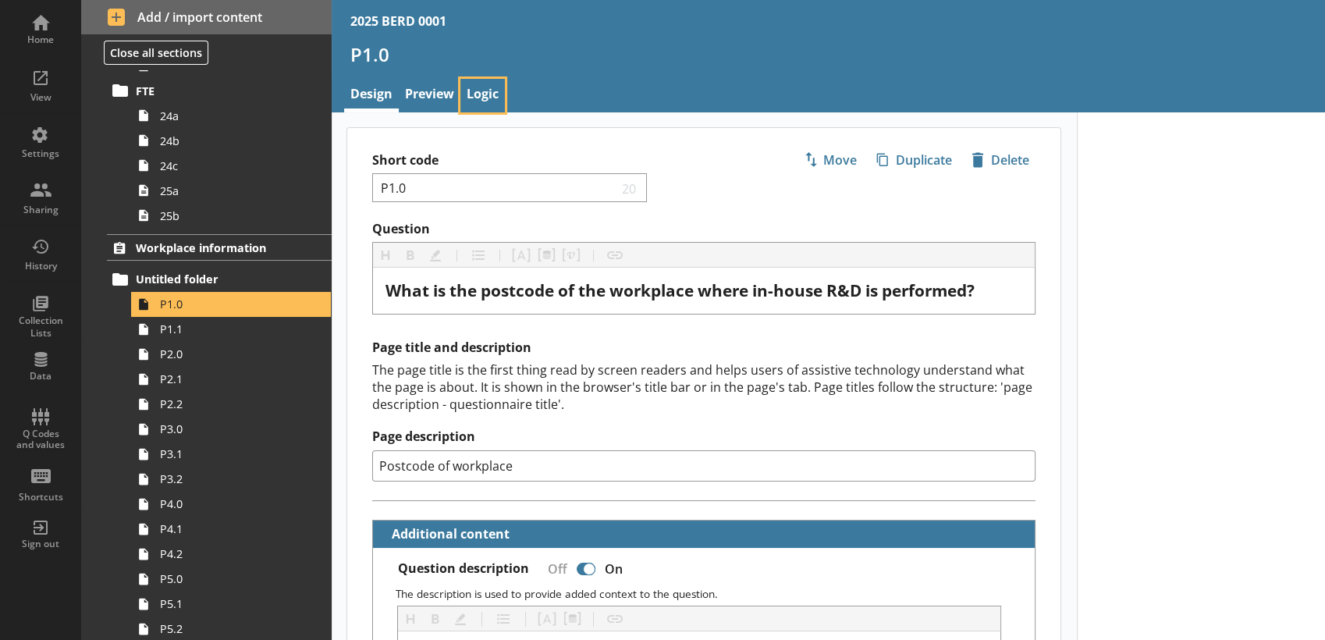
click at [478, 92] on link "Logic" at bounding box center [482, 96] width 44 height 34
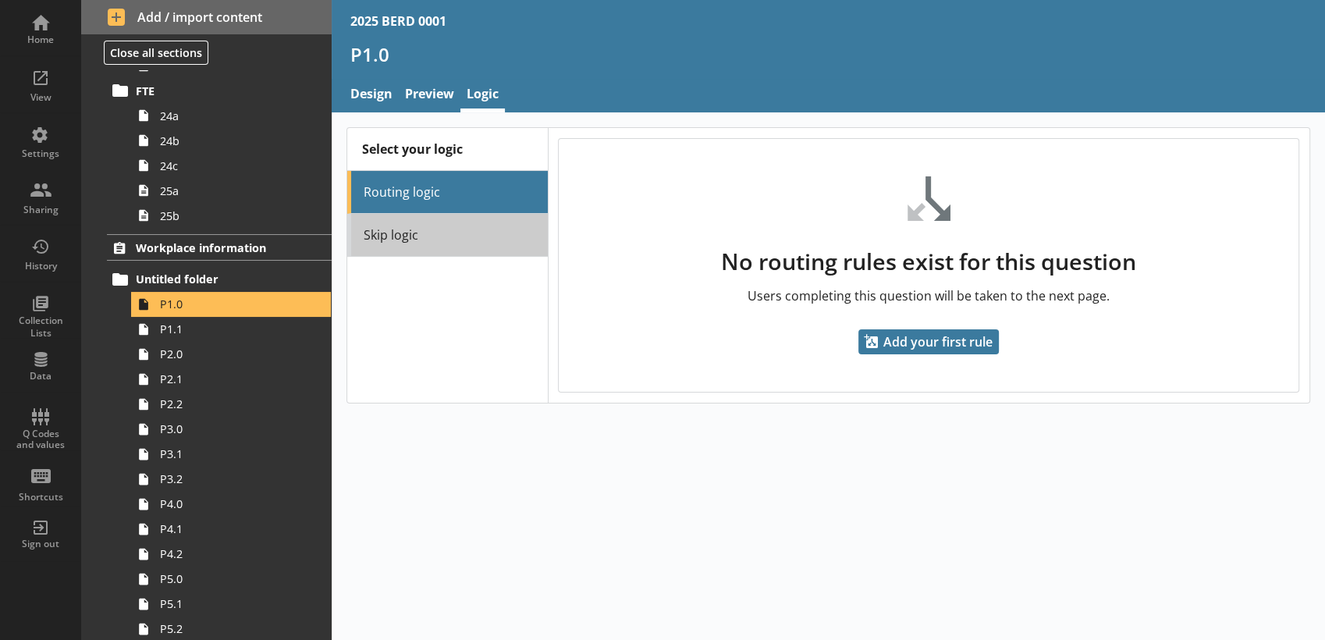
click at [449, 218] on link "Skip logic" at bounding box center [447, 235] width 201 height 43
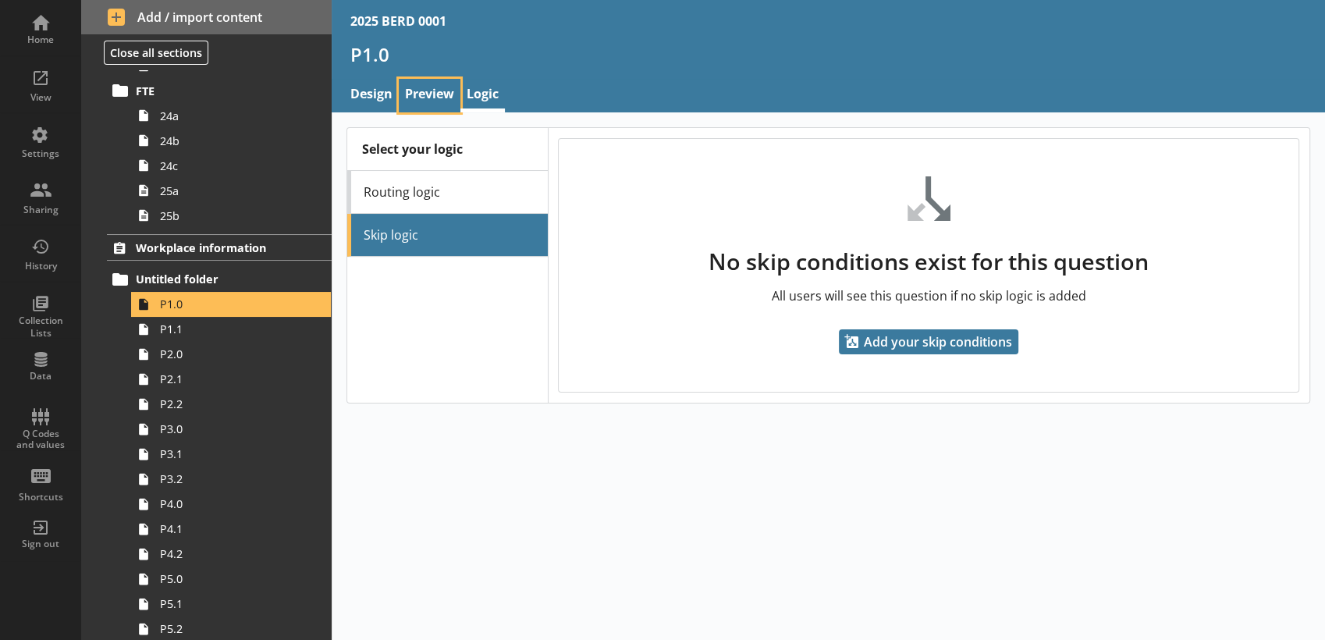
click at [438, 87] on link "Preview" at bounding box center [430, 96] width 62 height 34
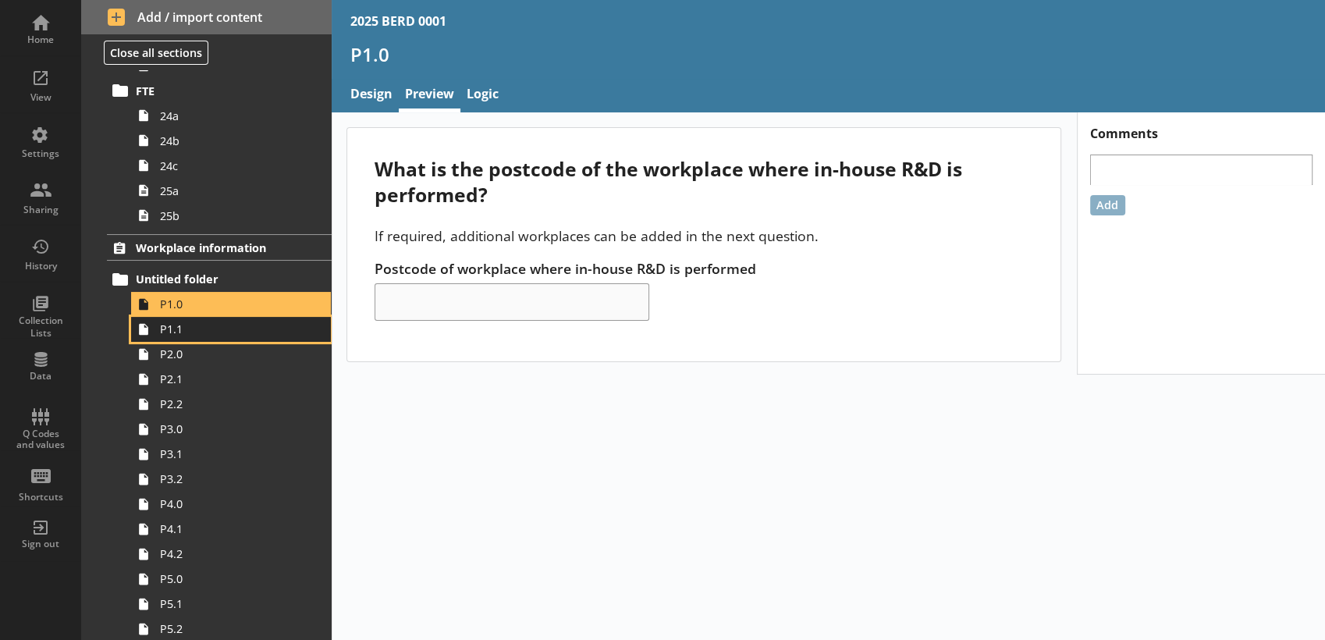
click at [216, 325] on span "P1.1" at bounding box center [231, 329] width 142 height 15
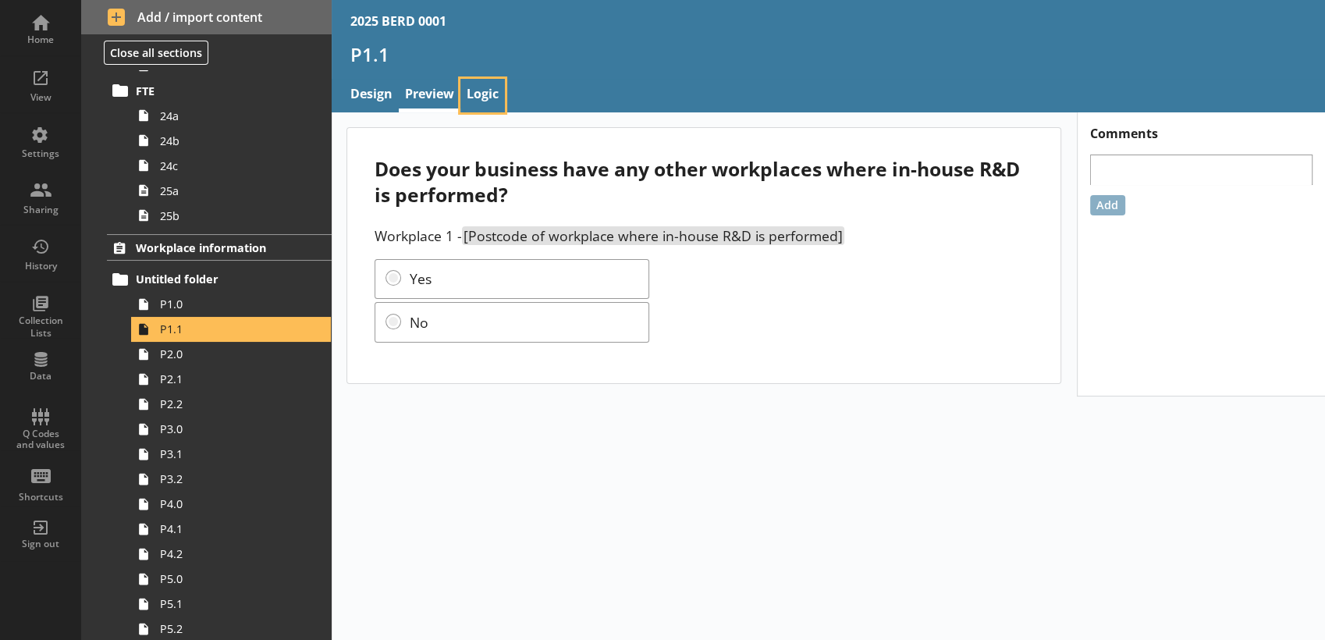
click at [482, 84] on link "Logic" at bounding box center [482, 96] width 44 height 34
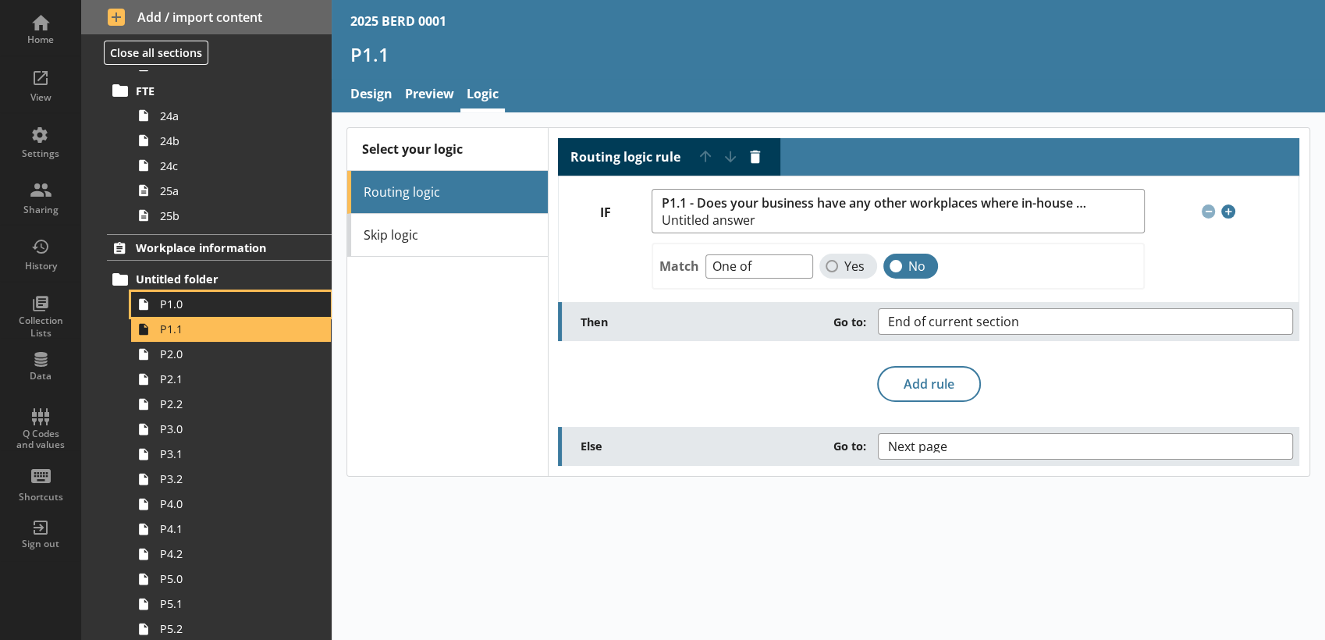
click at [244, 308] on span "P1.0" at bounding box center [231, 304] width 142 height 15
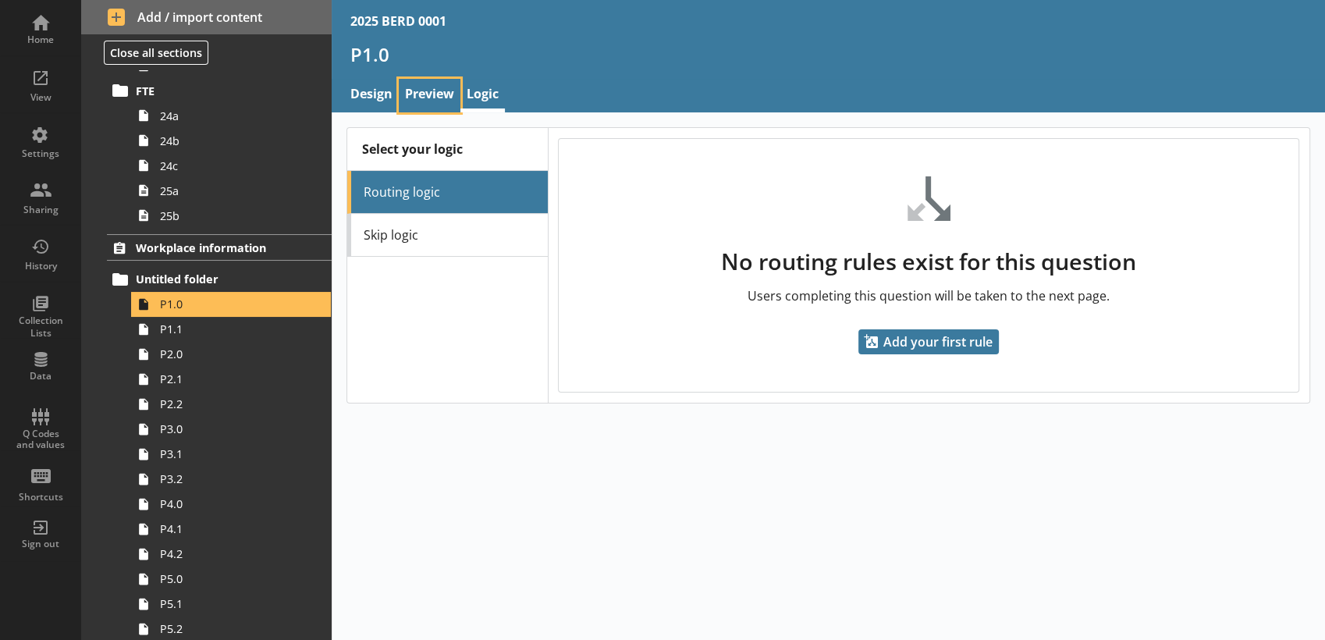
click at [406, 96] on link "Preview" at bounding box center [430, 96] width 62 height 34
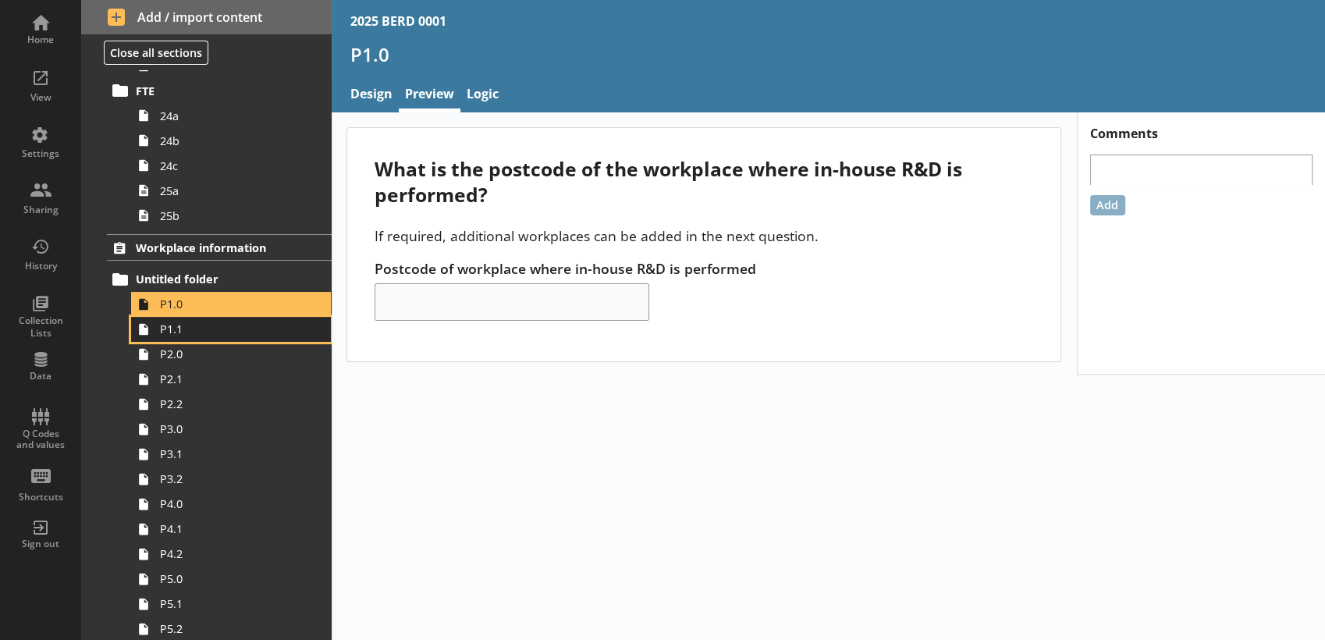
click at [236, 327] on span "P1.1" at bounding box center [231, 329] width 142 height 15
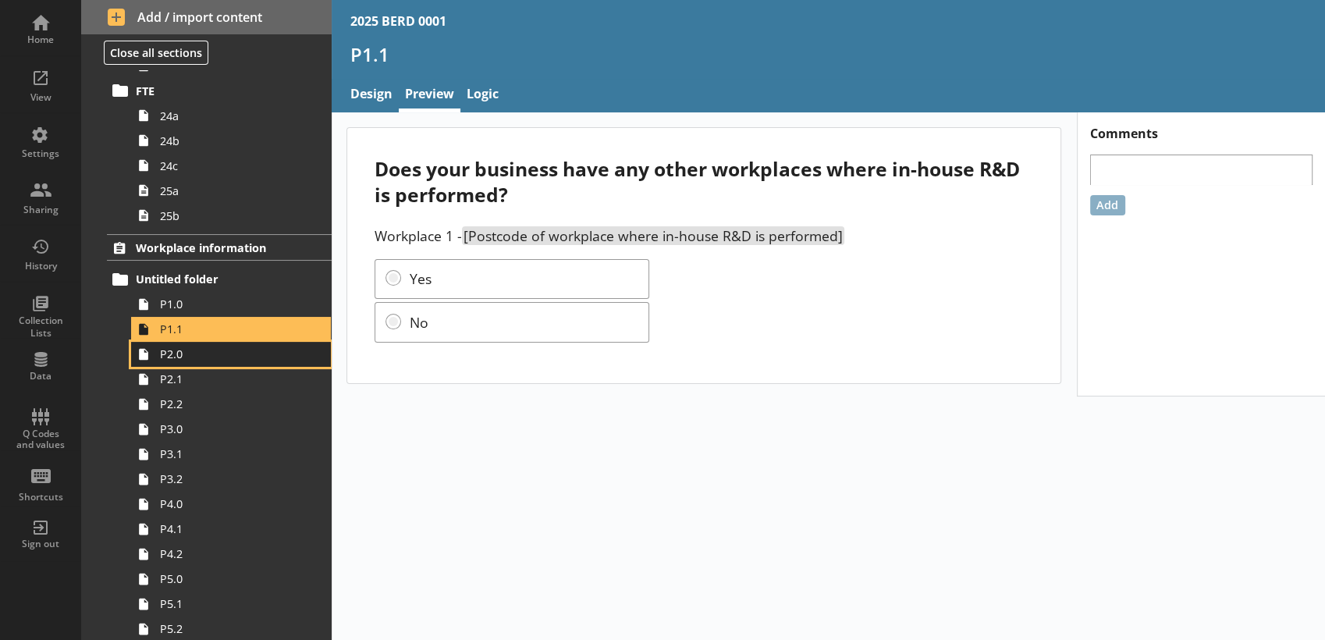
click at [231, 351] on span "P2.0" at bounding box center [231, 354] width 142 height 15
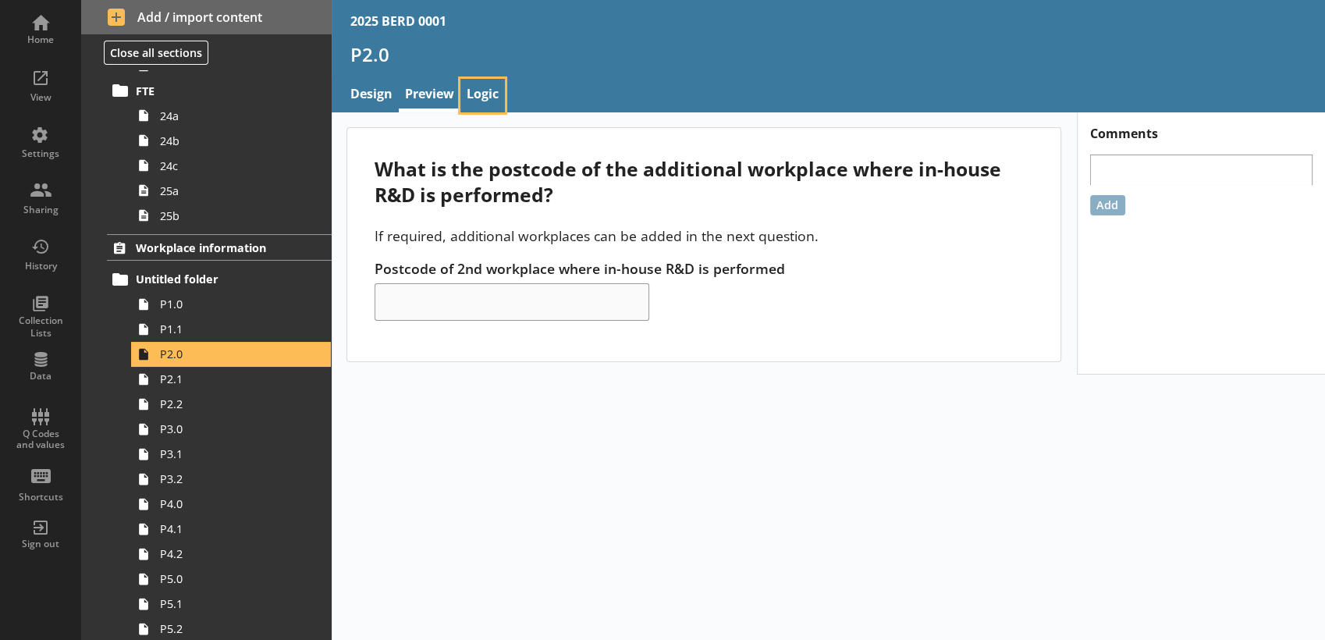
click at [489, 101] on link "Logic" at bounding box center [482, 96] width 44 height 34
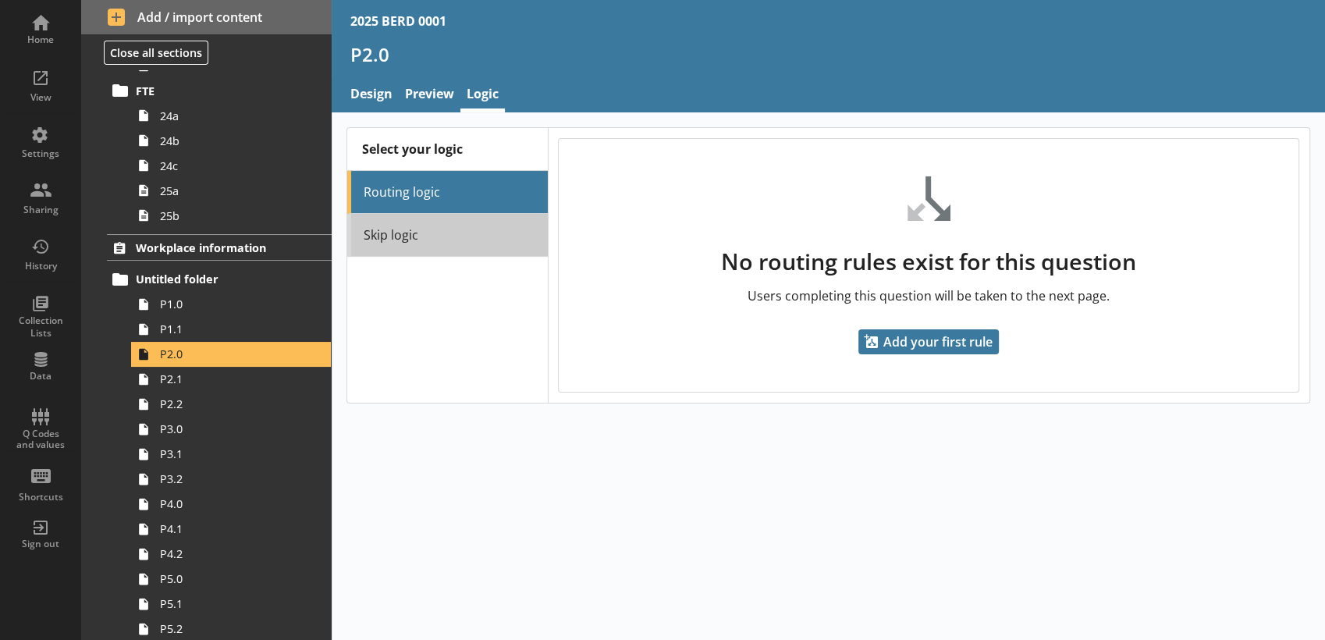
click at [455, 240] on link "Skip logic" at bounding box center [447, 235] width 201 height 43
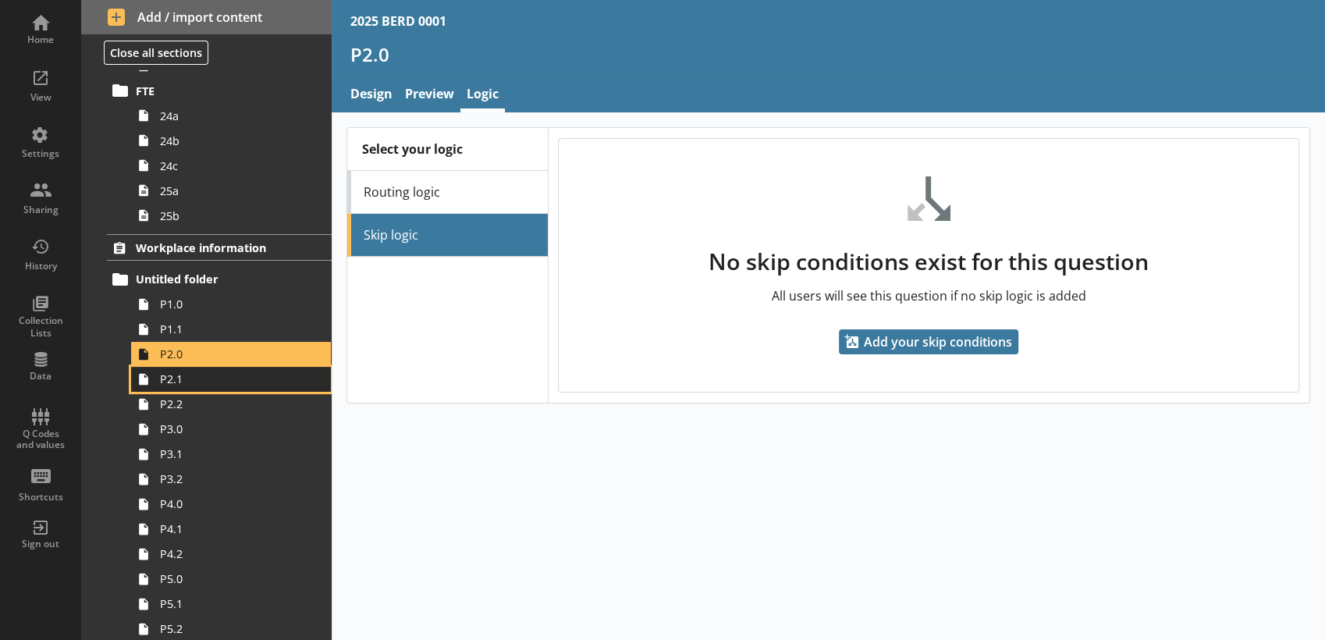
click at [229, 382] on span "P2.1" at bounding box center [231, 379] width 142 height 15
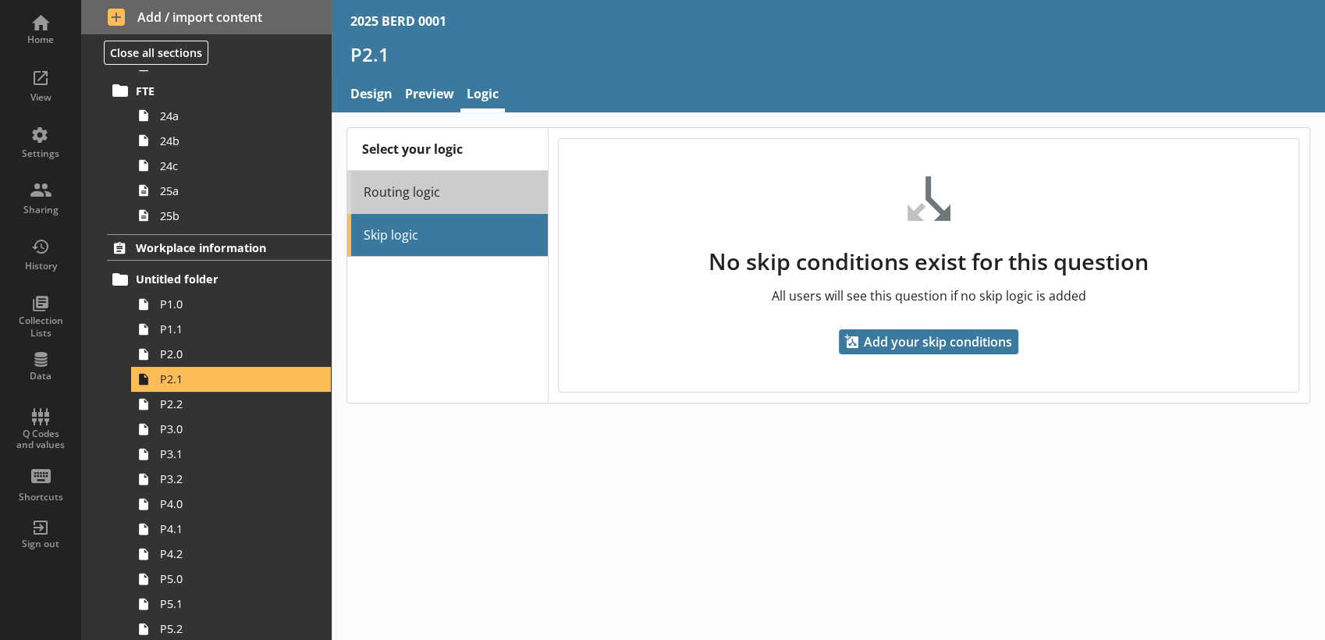
click at [476, 190] on link "Routing logic" at bounding box center [447, 192] width 201 height 43
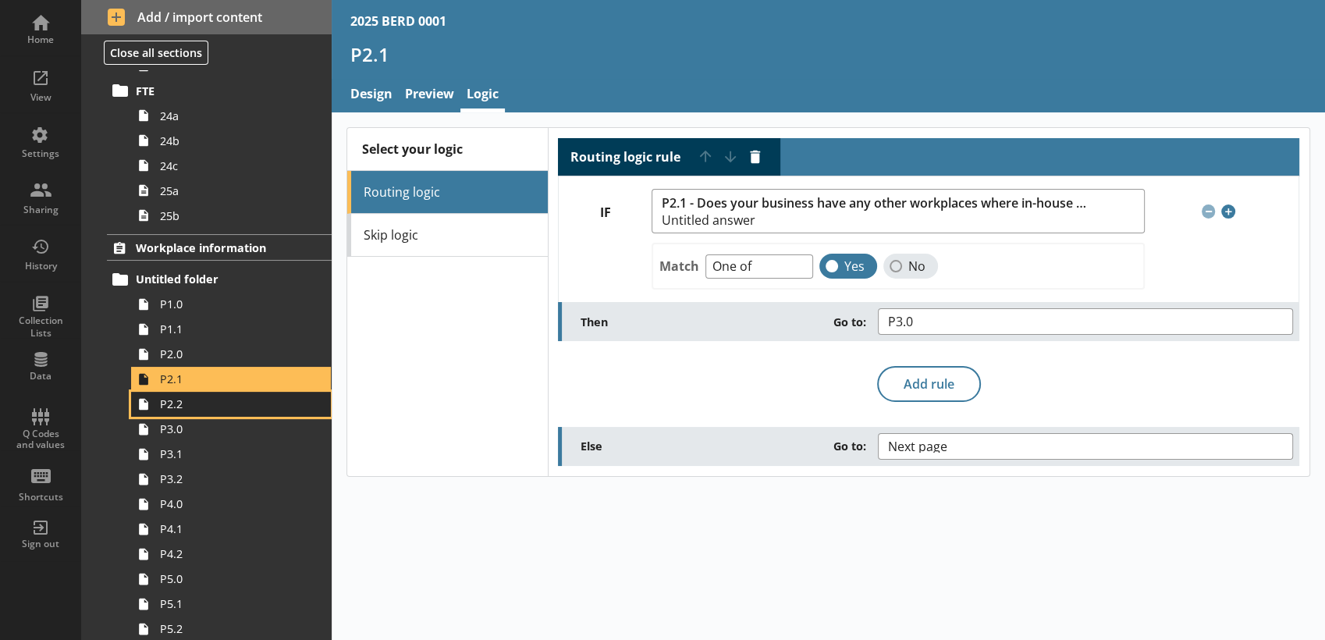
click at [241, 409] on span "P2.2" at bounding box center [231, 403] width 142 height 15
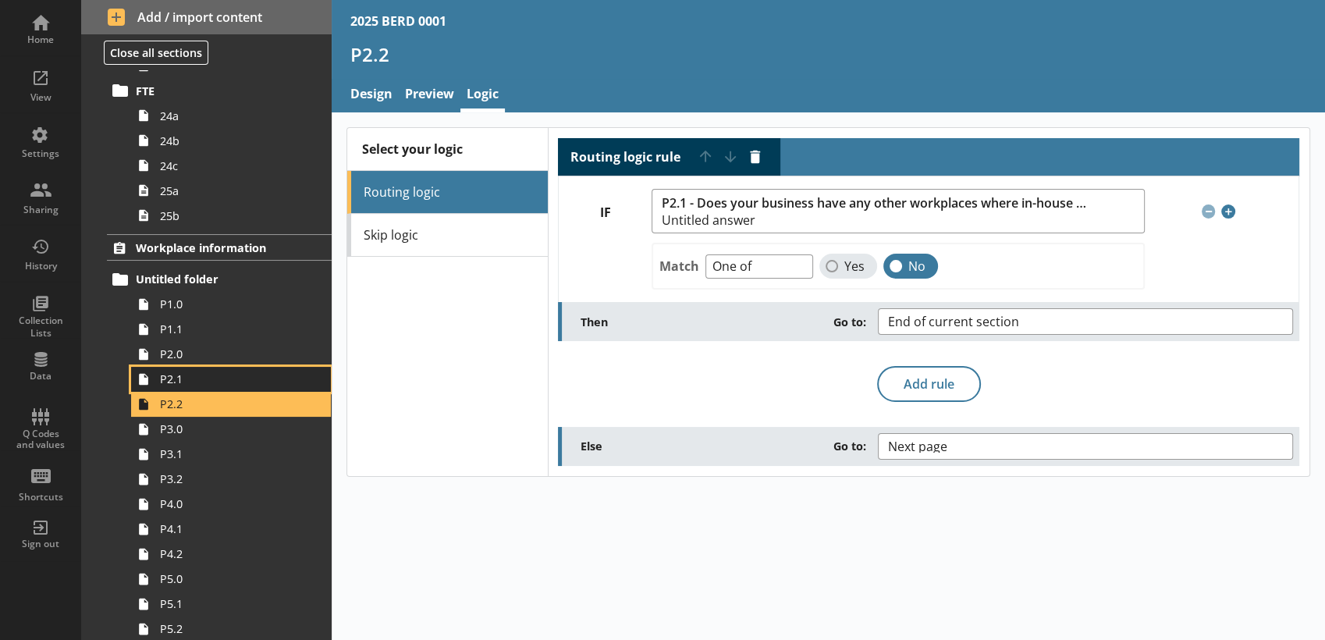
click at [219, 377] on span "P2.1" at bounding box center [231, 379] width 142 height 15
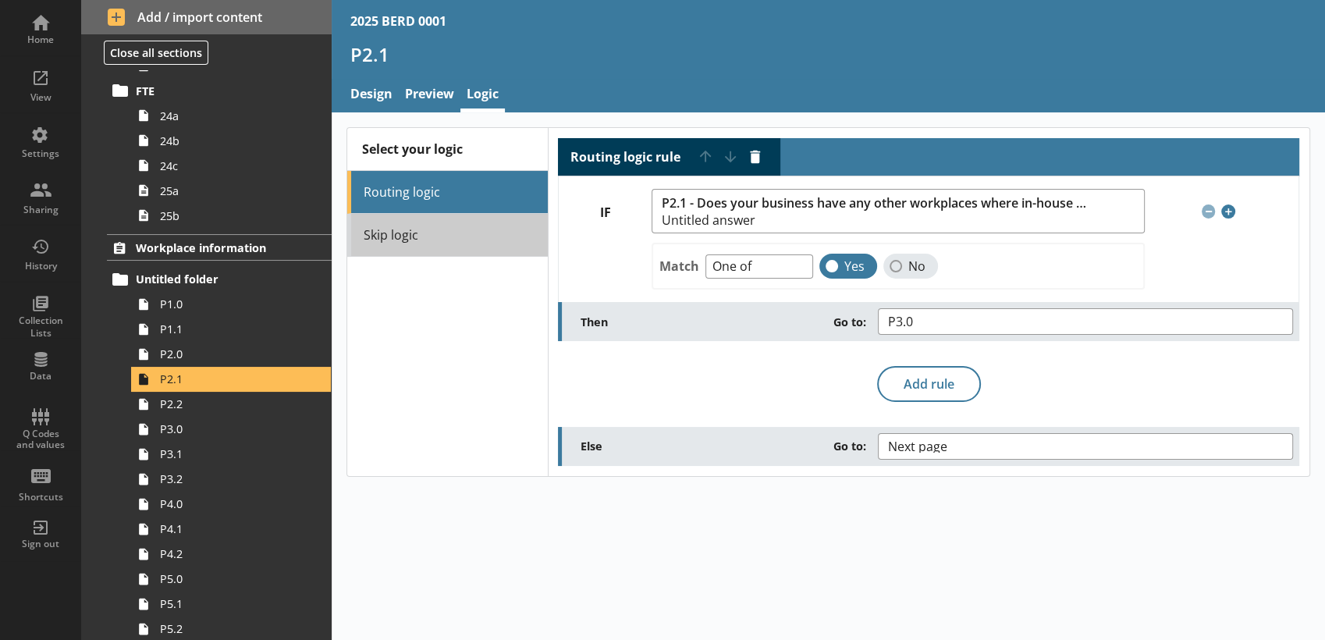
click at [410, 236] on link "Skip logic" at bounding box center [447, 235] width 201 height 43
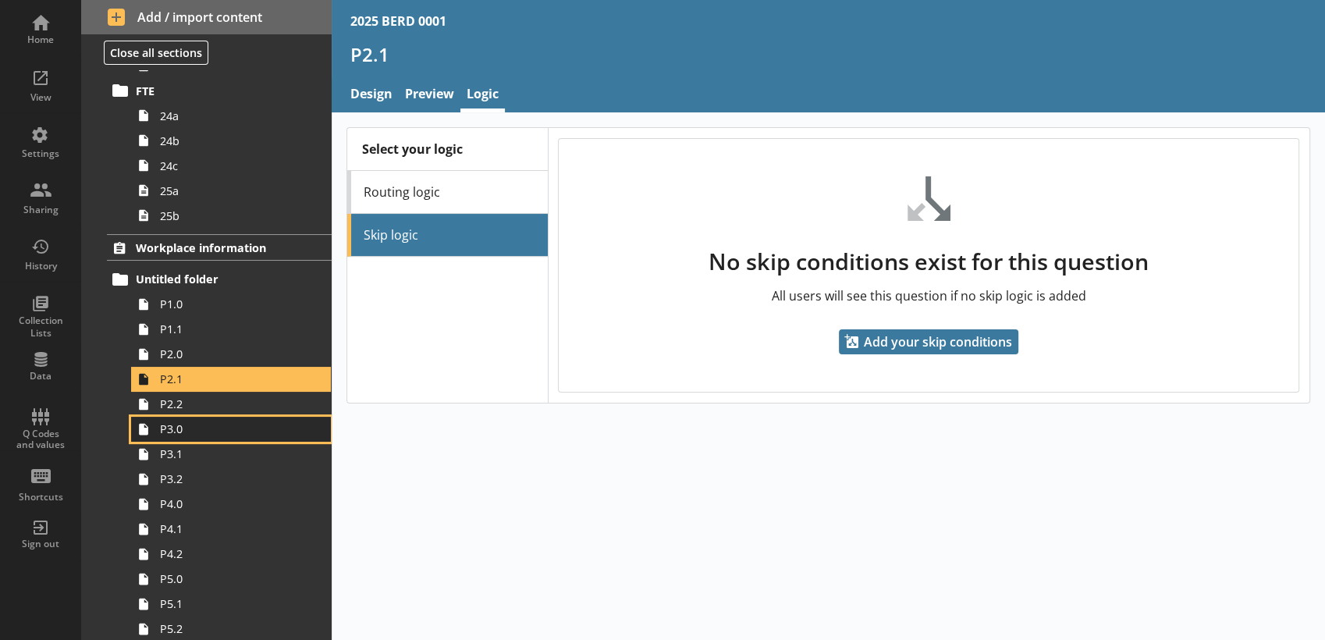
click at [219, 417] on link "P3.0" at bounding box center [231, 429] width 200 height 25
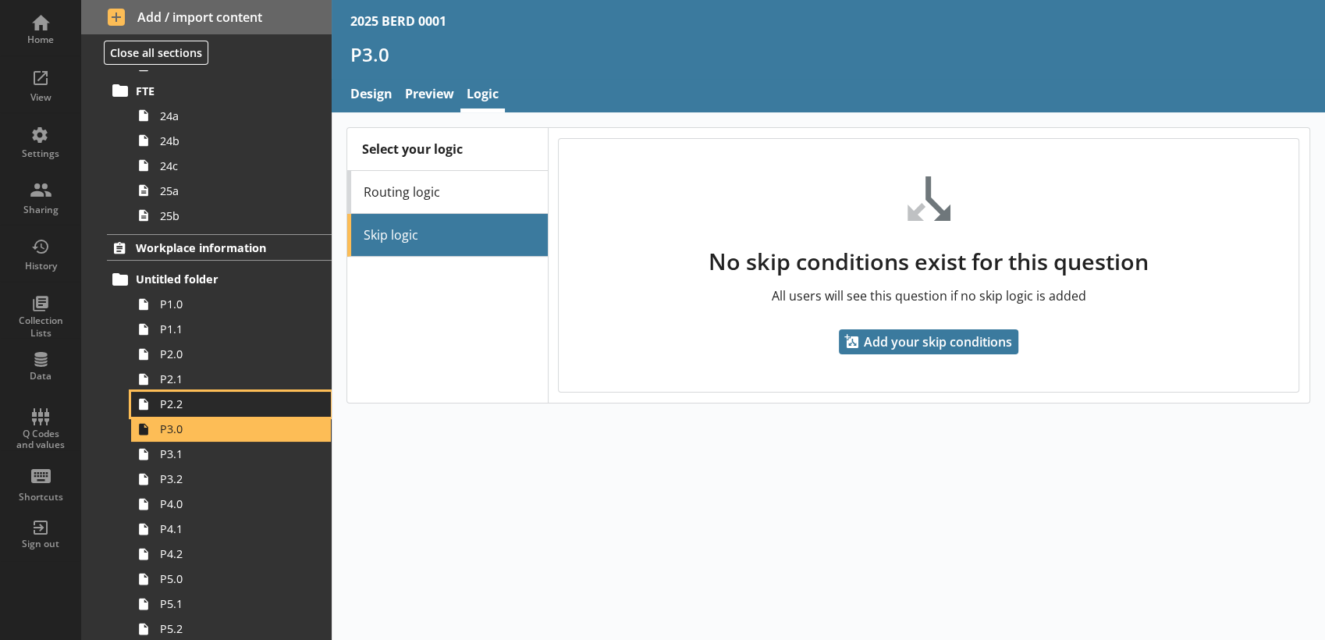
click at [204, 403] on span "P2.2" at bounding box center [231, 403] width 142 height 15
